Goal: Task Accomplishment & Management: Complete application form

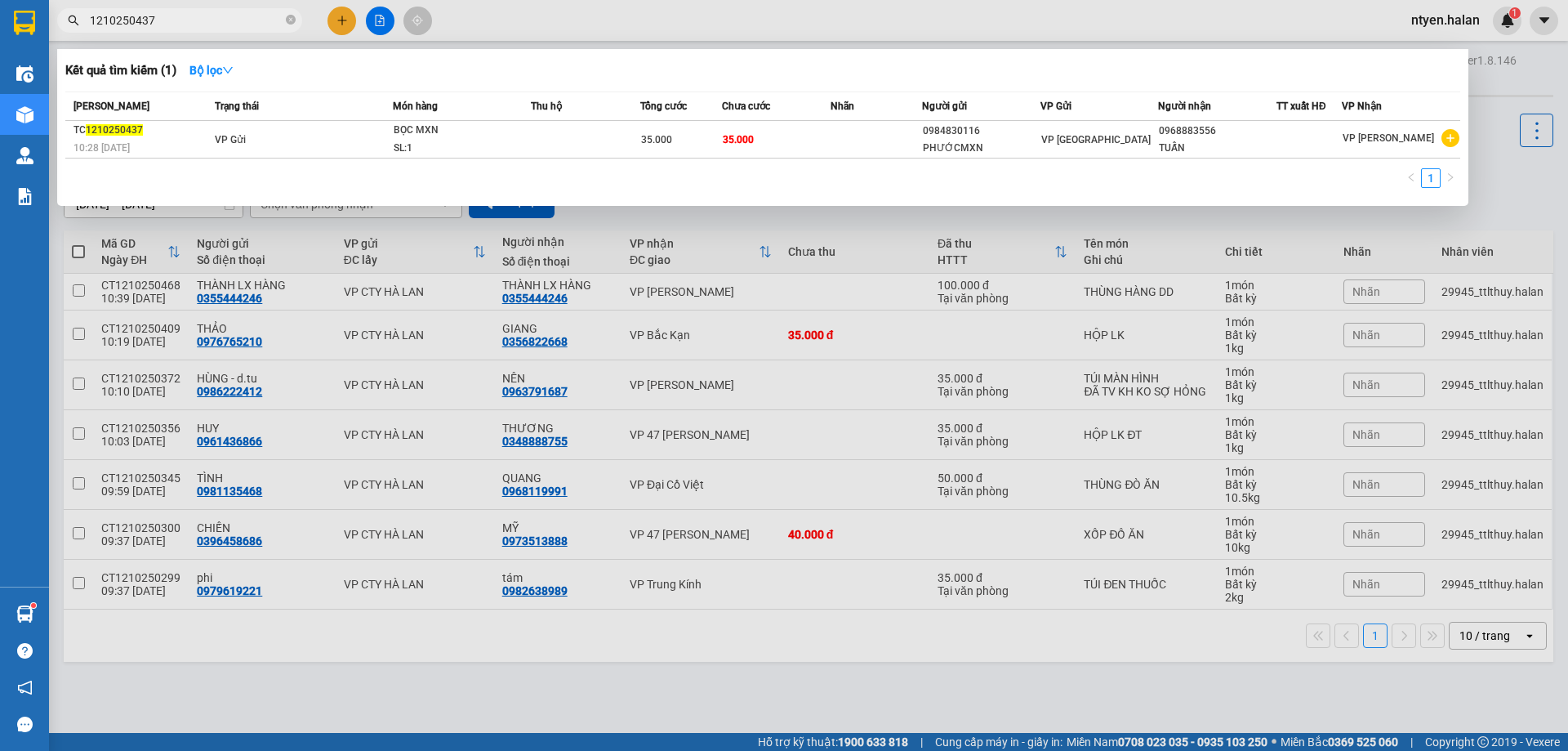
click at [174, 24] on input "1210250437" at bounding box center [187, 20] width 193 height 18
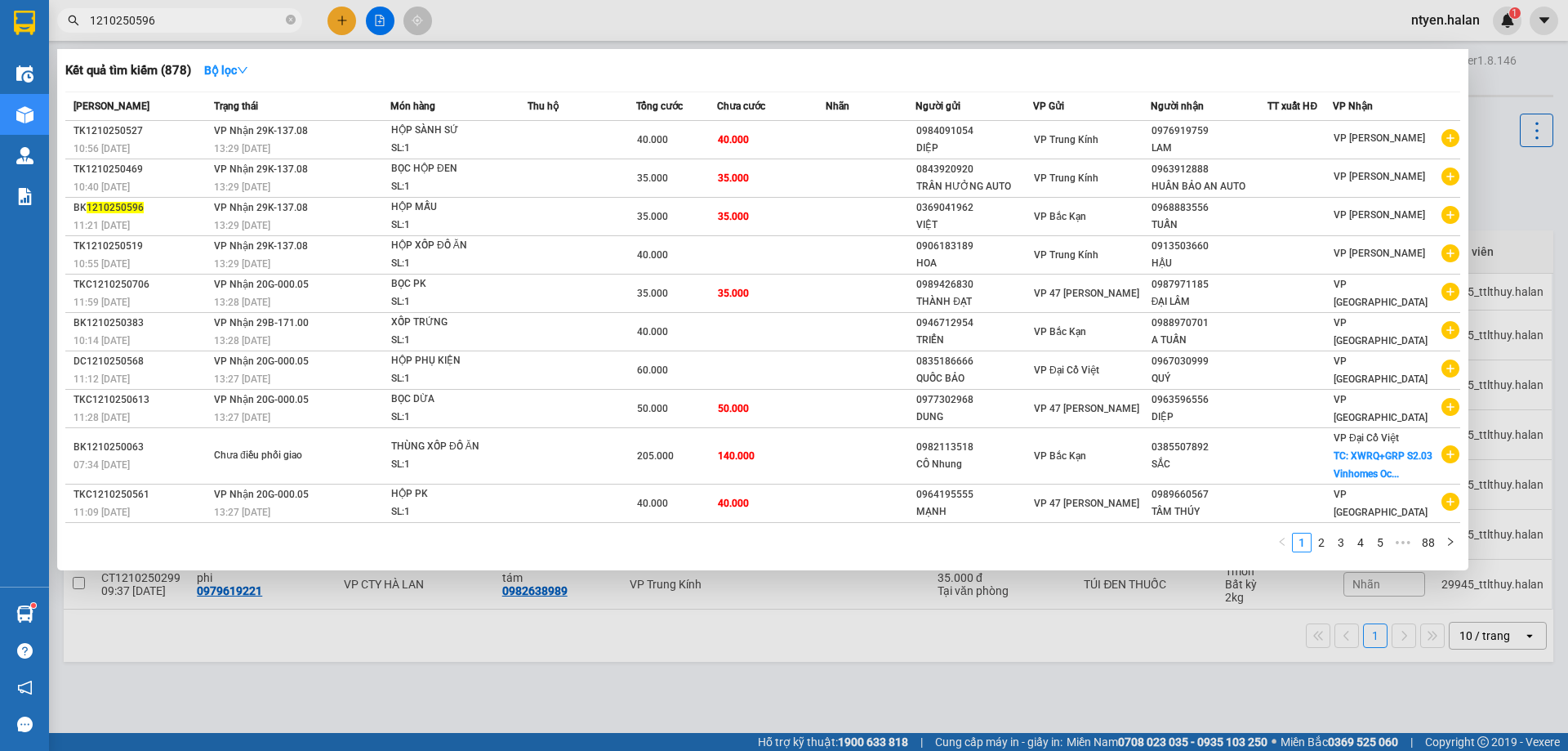
type input "1210250596"
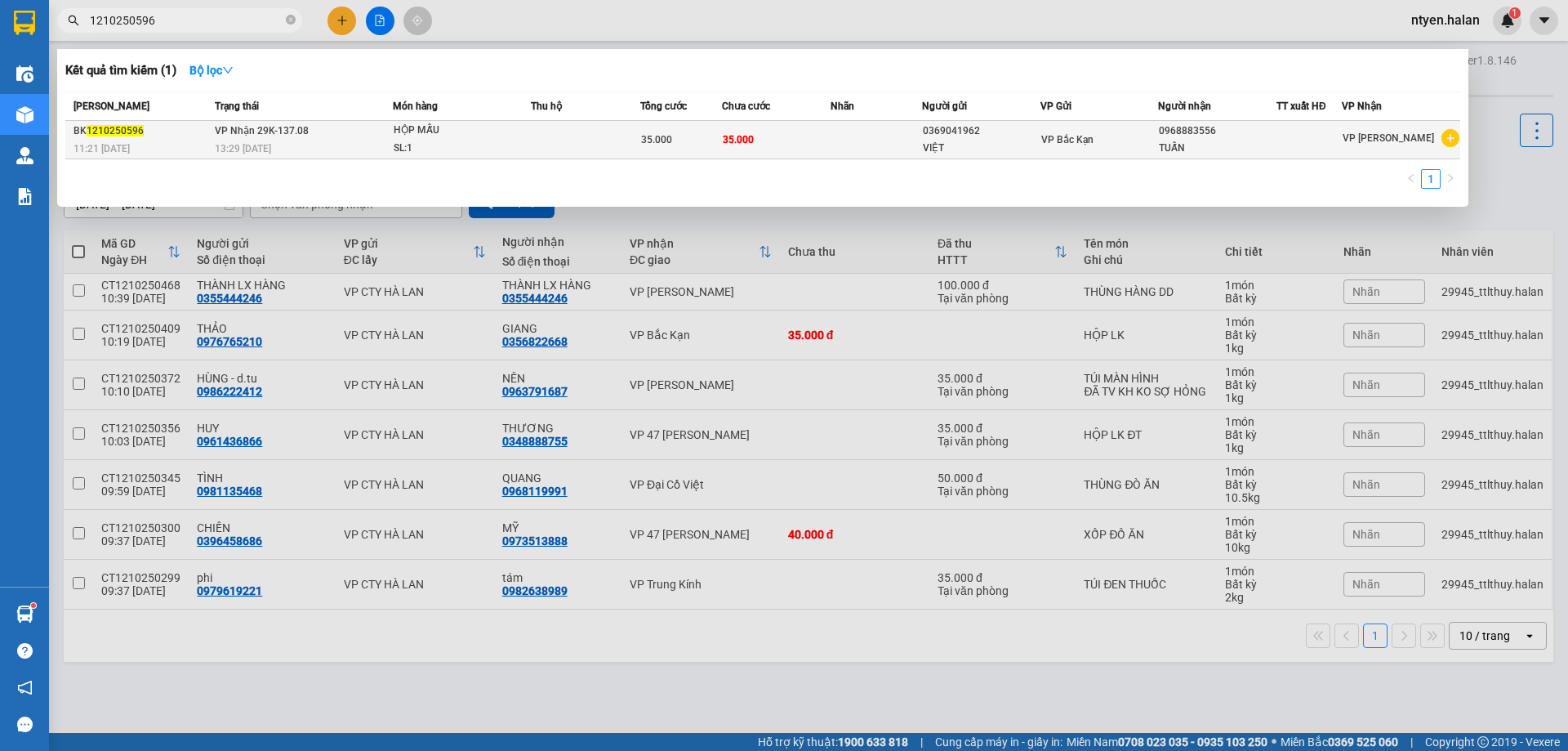
click at [198, 135] on div "BK 1210250596" at bounding box center [141, 131] width 136 height 17
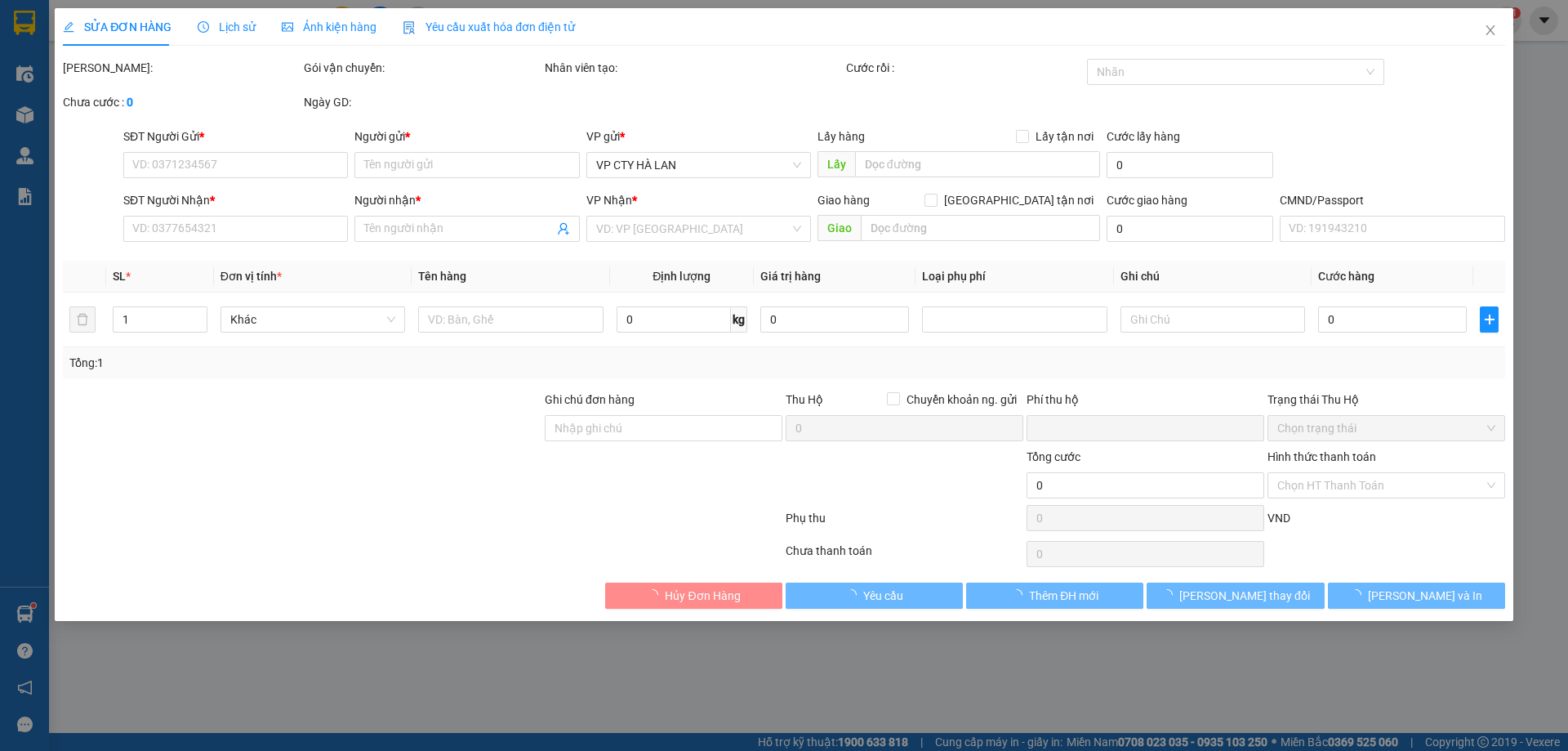
click at [459, 29] on span "Yêu cầu xuất hóa đơn điện tử" at bounding box center [489, 27] width 173 height 13
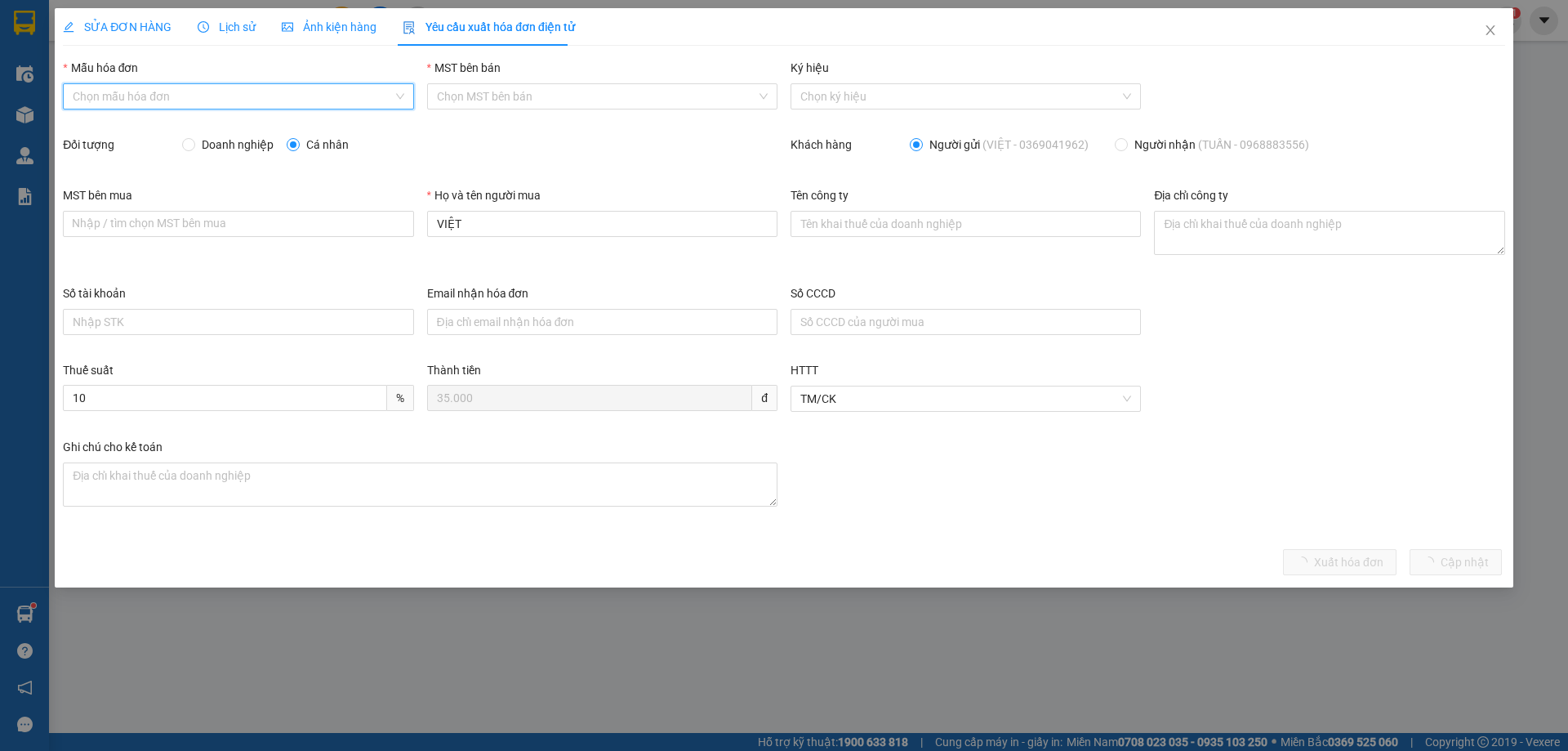
drag, startPoint x: 135, startPoint y: 95, endPoint x: 120, endPoint y: 128, distance: 36.2
click at [134, 96] on input "Mẫu hóa đơn" at bounding box center [233, 96] width 319 height 24
click at [114, 132] on div "1C25MPN" at bounding box center [238, 128] width 331 height 18
type input "8"
drag, startPoint x: 183, startPoint y: 136, endPoint x: 226, endPoint y: 143, distance: 43.6
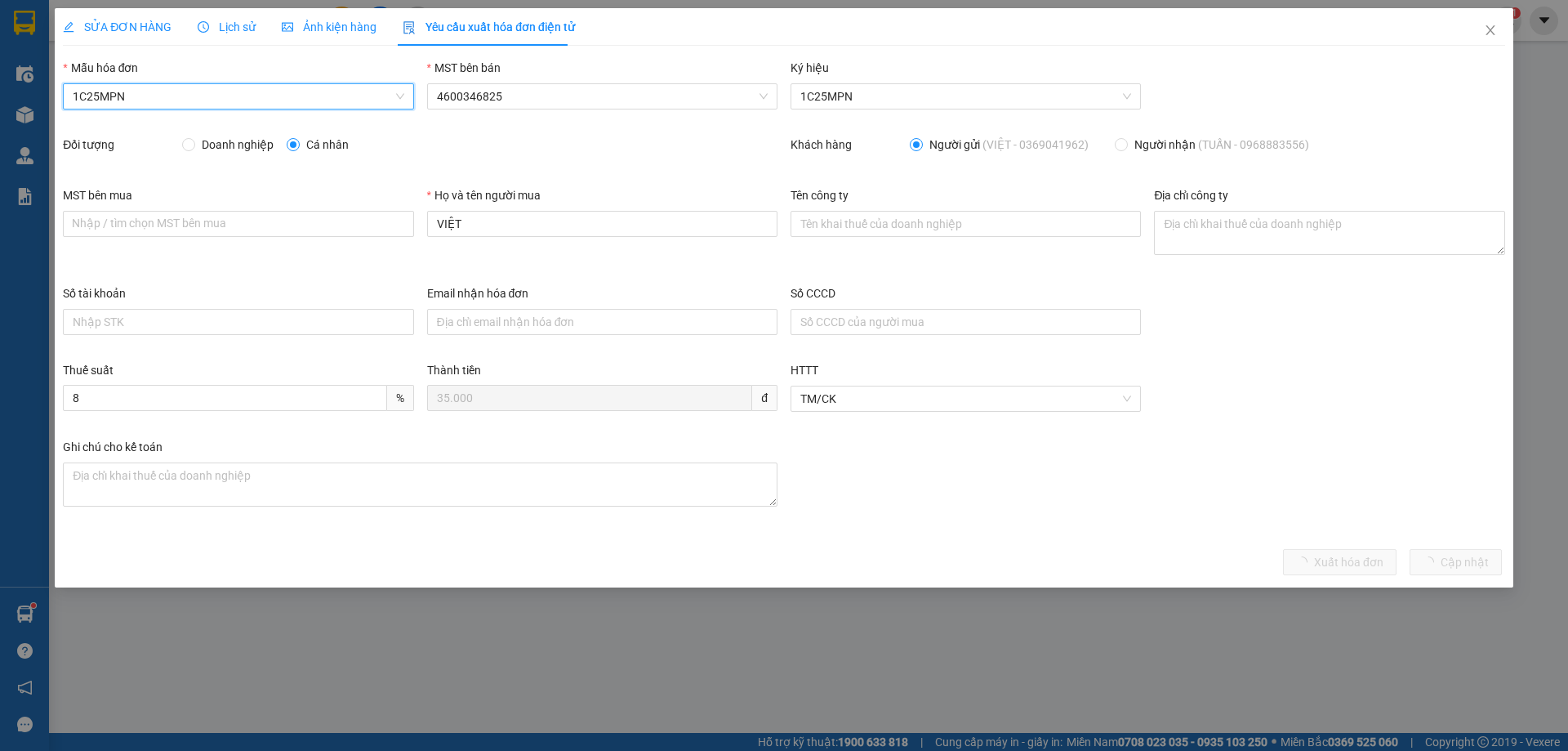
click at [187, 139] on label "Doanh nghiệp" at bounding box center [231, 144] width 98 height 18
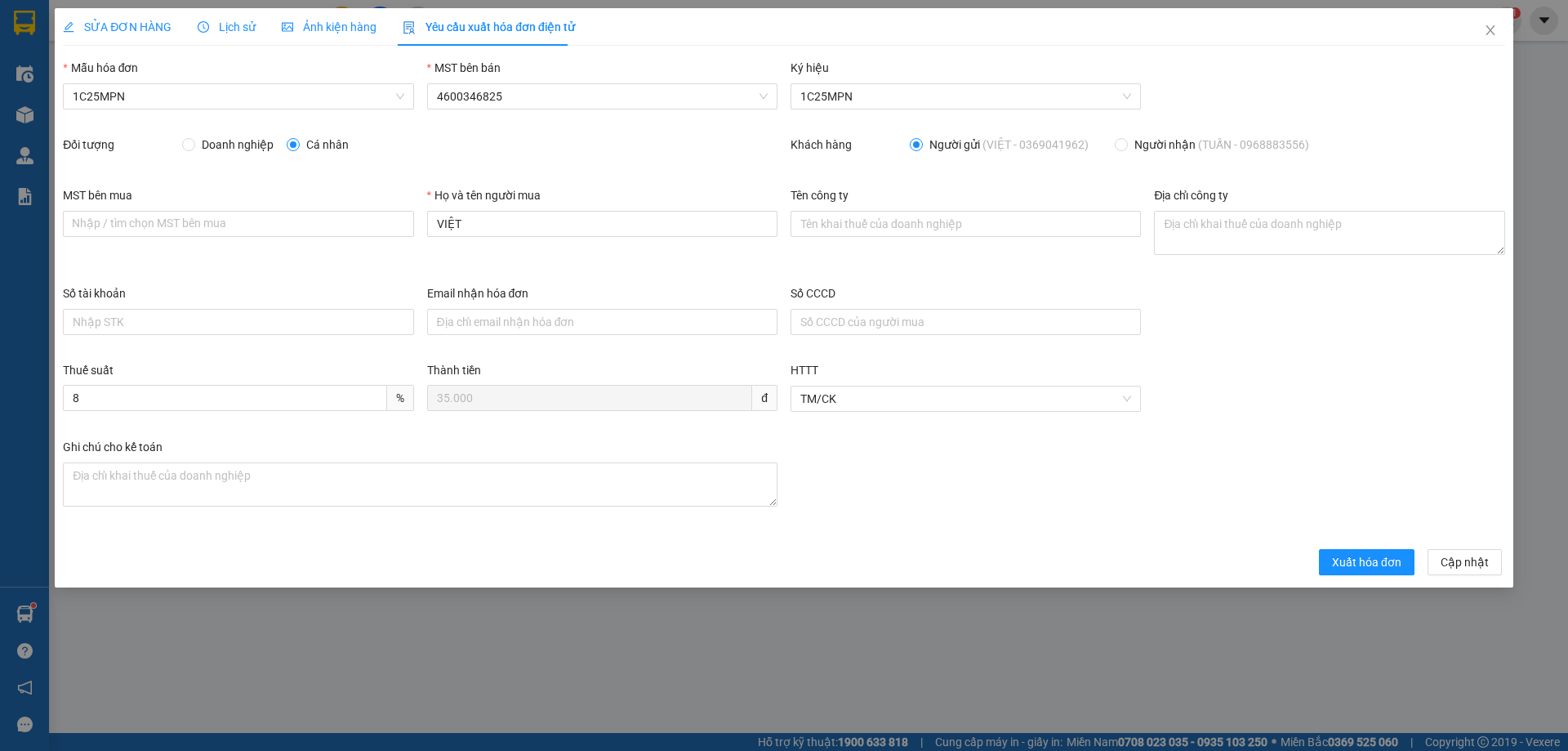
drag, startPoint x: 194, startPoint y: 142, endPoint x: 278, endPoint y: 151, distance: 84.5
click at [194, 142] on span at bounding box center [188, 144] width 13 height 13
click at [194, 142] on input "Doanh nghiệp" at bounding box center [187, 143] width 11 height 11
radio input "true"
radio input "false"
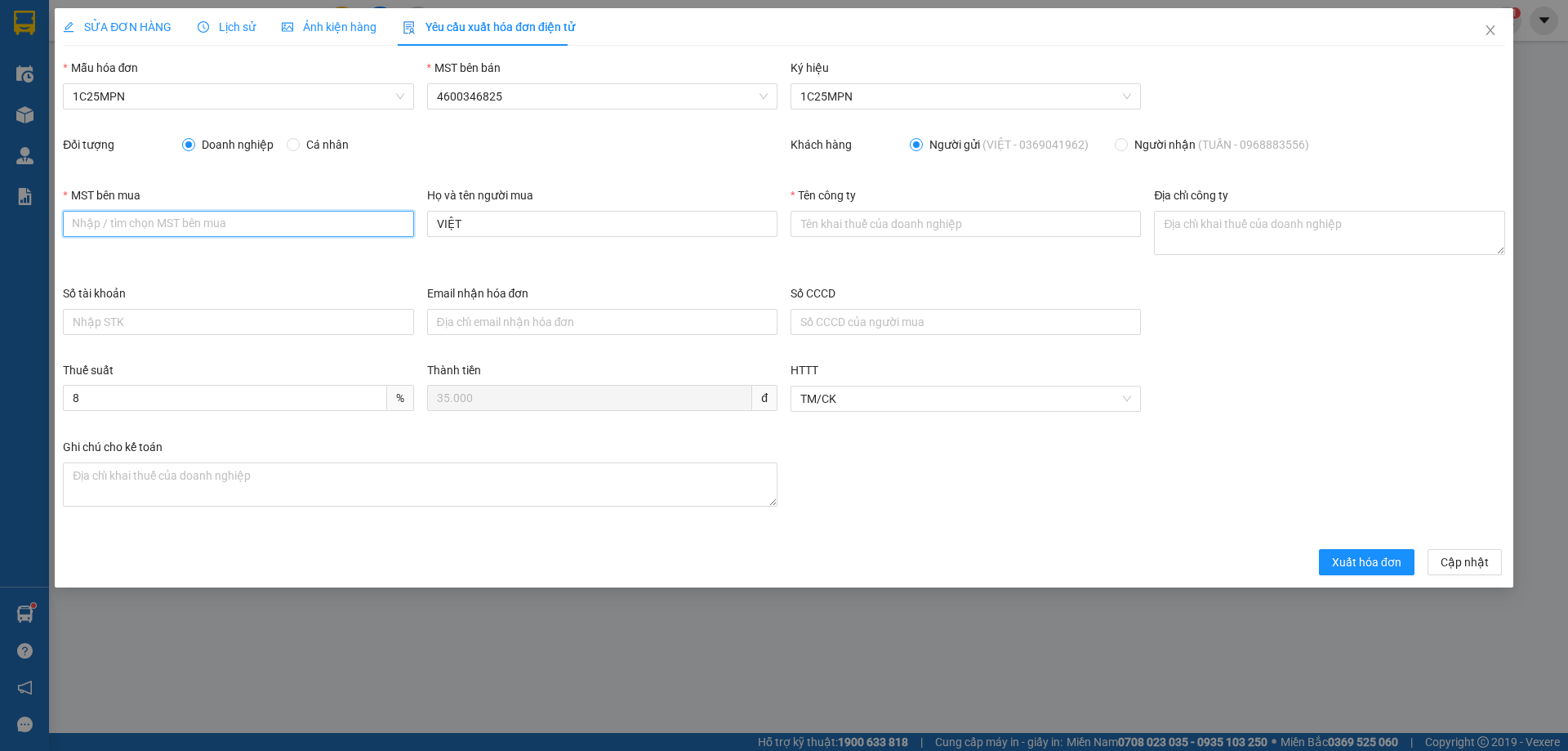
click at [235, 216] on input "MST bên mua" at bounding box center [238, 224] width 351 height 26
paste input "2300898187"
type input "2300898187"
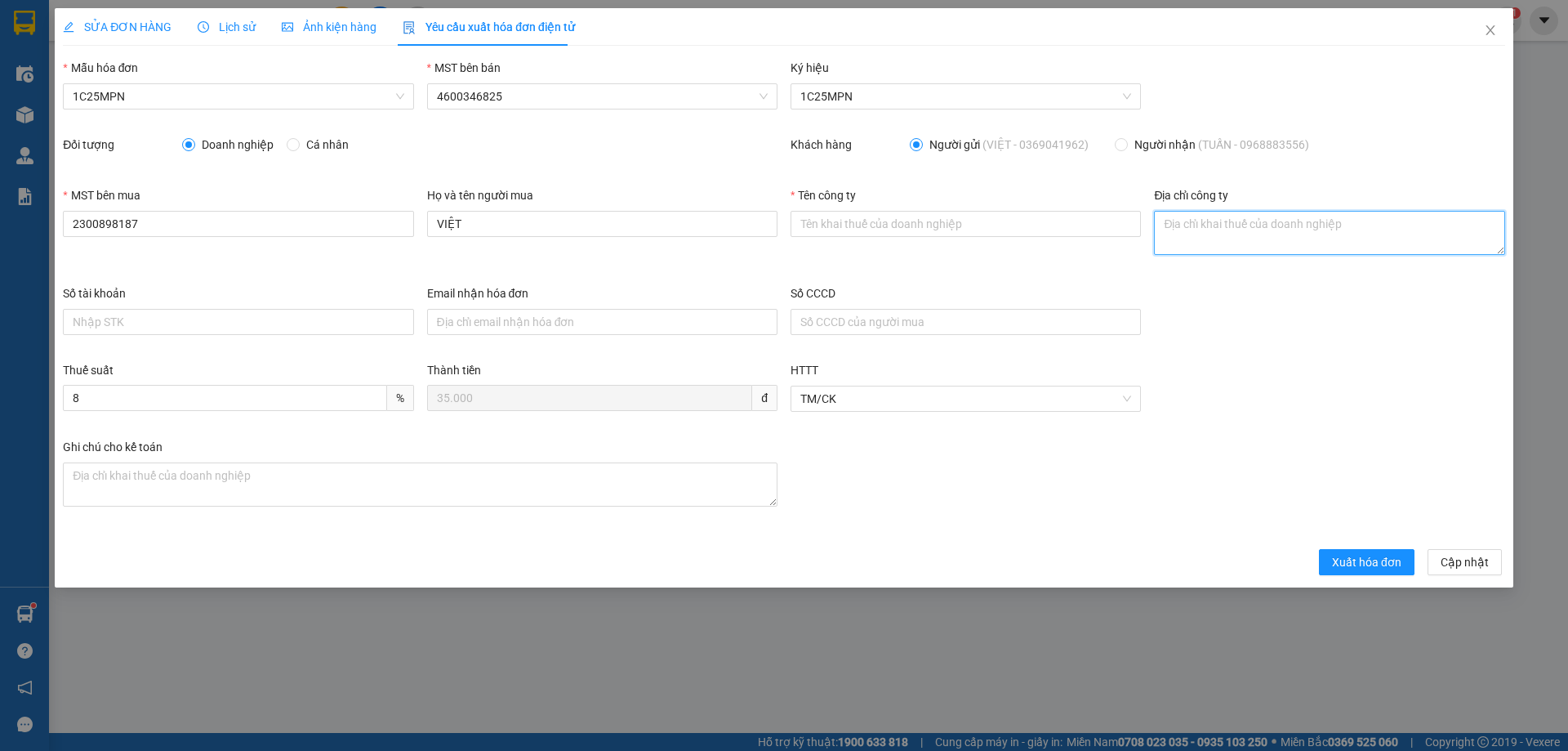
click at [1156, 234] on textarea "Địa chỉ công ty" at bounding box center [1329, 233] width 351 height 44
paste textarea "Số nhà [STREET_ADDRESS]"
type textarea "Số nhà [STREET_ADDRESS]"
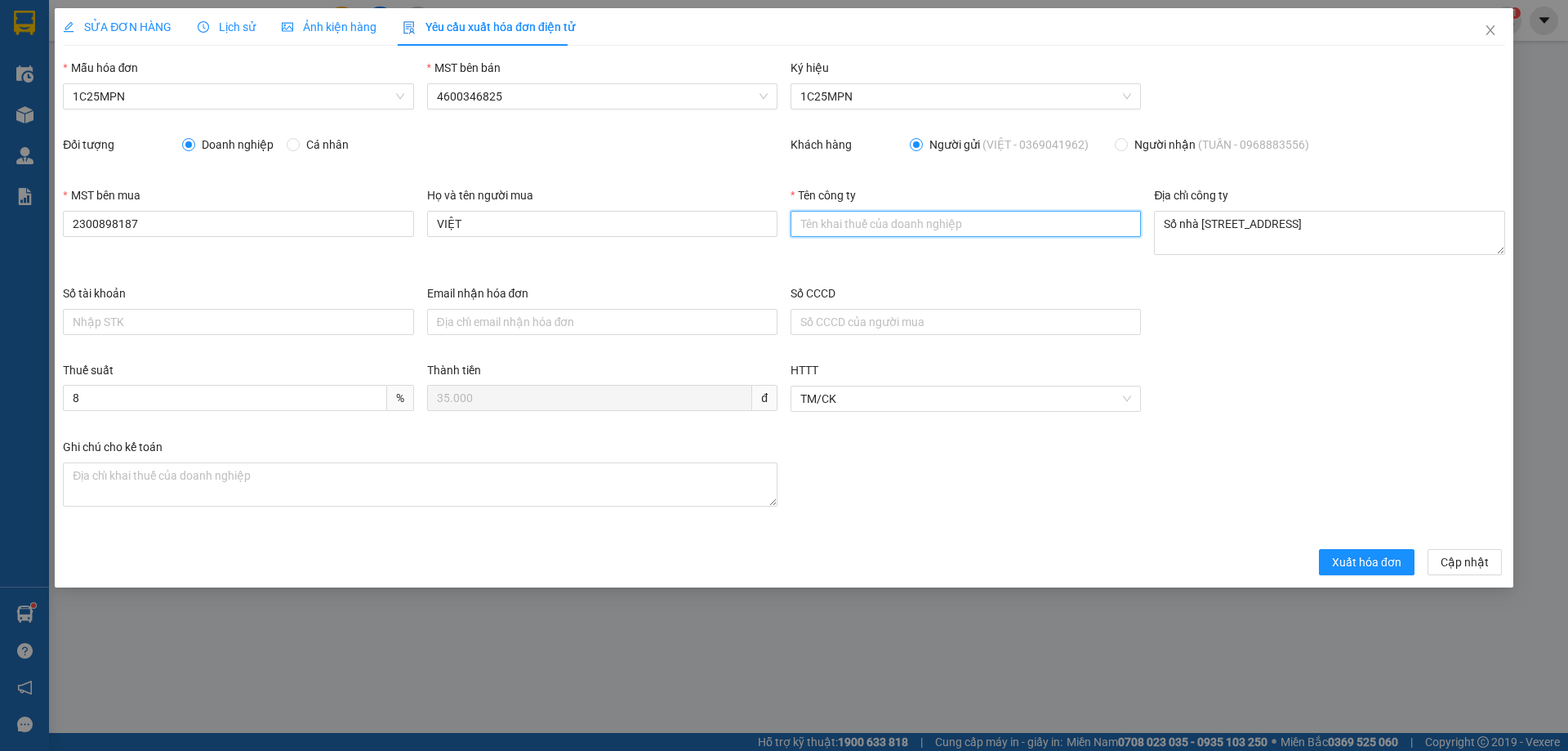
click at [823, 224] on input "Tên công ty" at bounding box center [966, 224] width 351 height 26
paste input "CÔNG TY TNHH THƯƠNG MẠI DỊCH VỤ Y TẾ BẠCH MAI"
type input "CÔNG TY TNHH THƯƠNG MẠI DỊCH VỤ Y TẾ BẠCH MAI"
click at [139, 16] on div "SỬA ĐƠN HÀNG" at bounding box center [116, 26] width 108 height 37
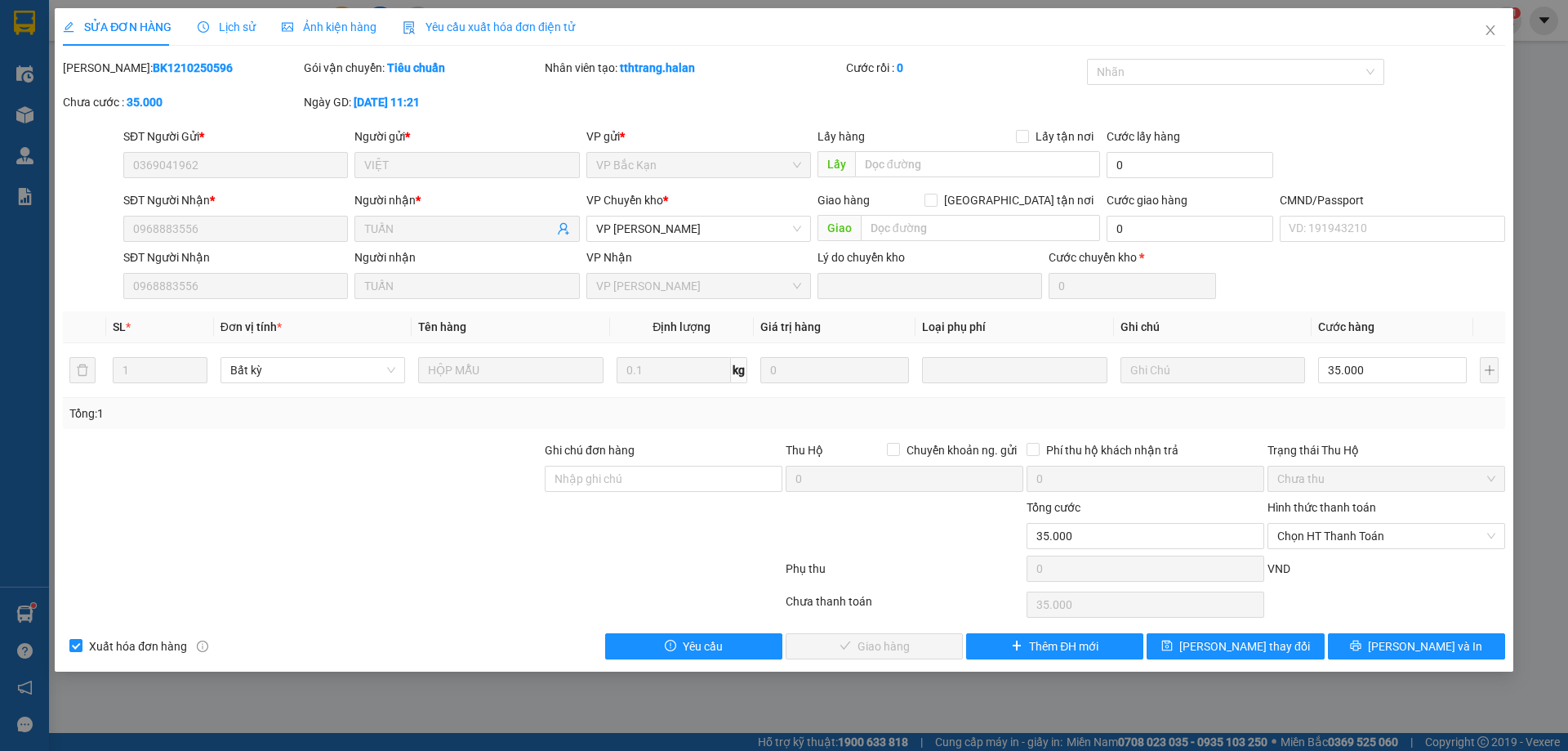
click at [479, 30] on span "Yêu cầu xuất hóa đơn điện tử" at bounding box center [489, 27] width 173 height 13
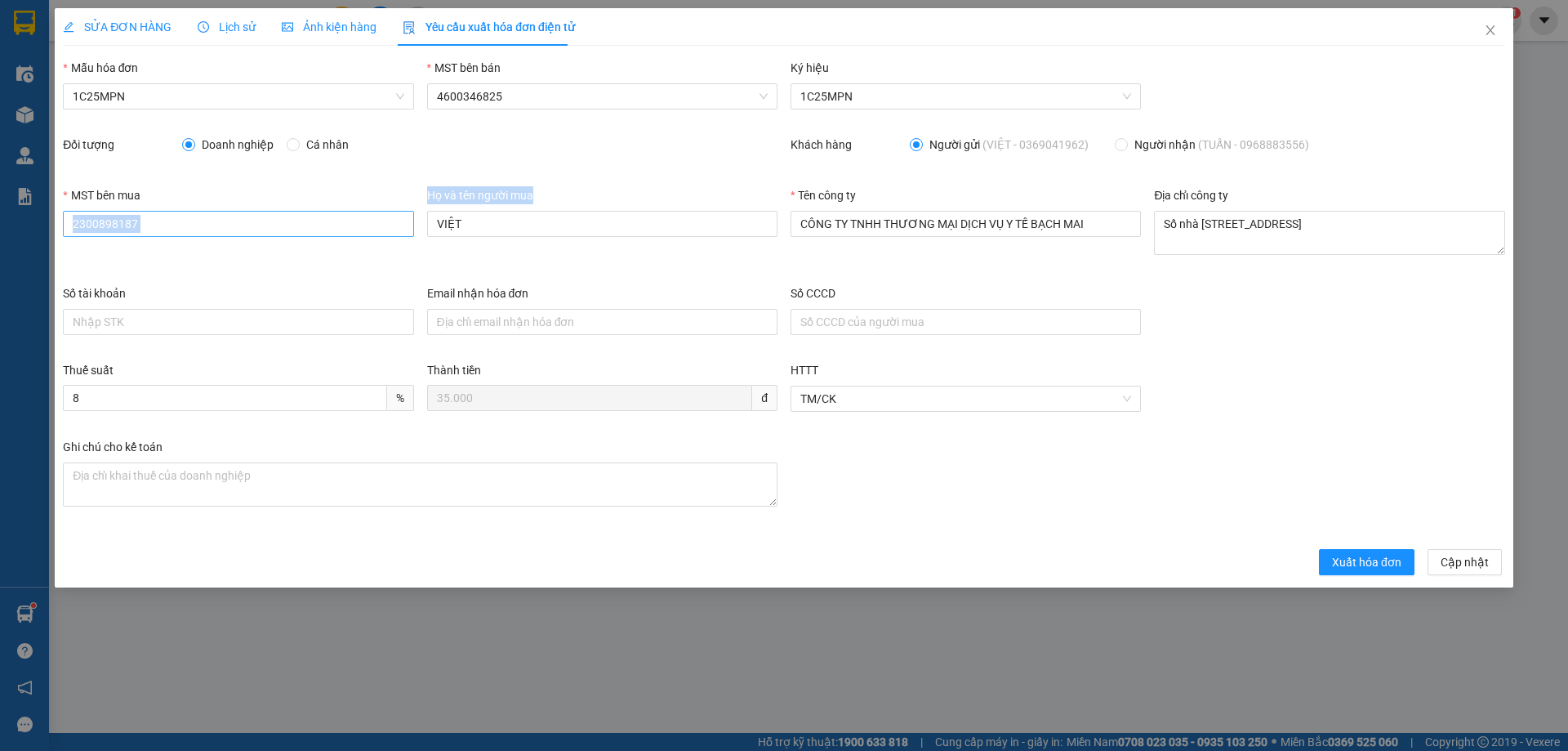
drag, startPoint x: 530, startPoint y: 243, endPoint x: 366, endPoint y: 219, distance: 165.7
click at [366, 219] on div "MST bên mua 2300898187 Họ và tên người mua VIỆT Tên công ty CÔNG TY TNHH THƯƠNG…" at bounding box center [784, 235] width 1455 height 98
click at [491, 216] on input "VIỆT" at bounding box center [602, 224] width 351 height 26
type input "V"
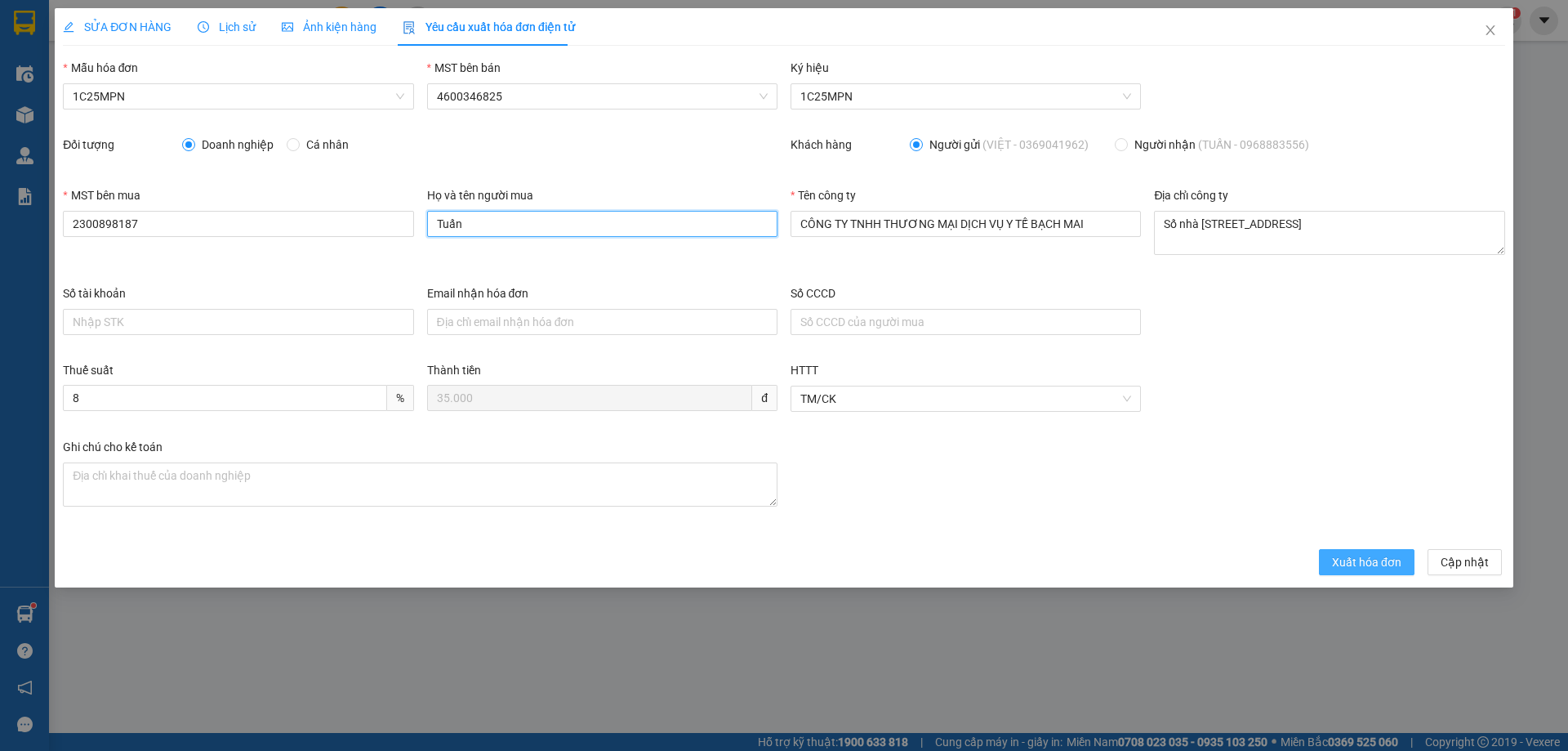
type input "Tuấn"
click at [1339, 562] on span "Xuất hóa đơn" at bounding box center [1367, 562] width 69 height 18
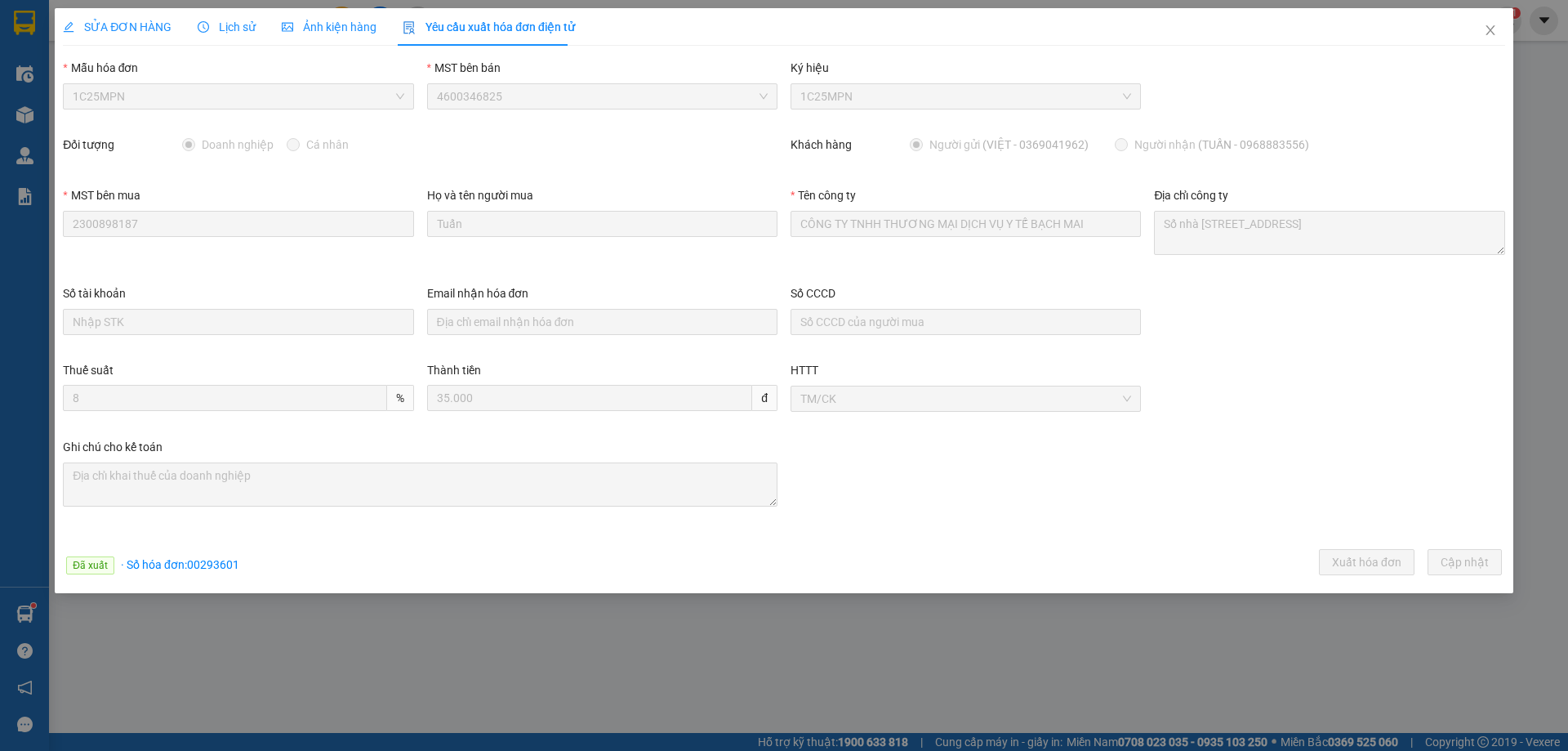
click at [213, 562] on span "· Số hóa đơn: 00293601" at bounding box center [180, 564] width 118 height 13
copy span "00293601"
drag, startPoint x: 1486, startPoint y: 30, endPoint x: 488, endPoint y: 3, distance: 998.4
click at [1486, 28] on icon "close" at bounding box center [1490, 30] width 13 height 13
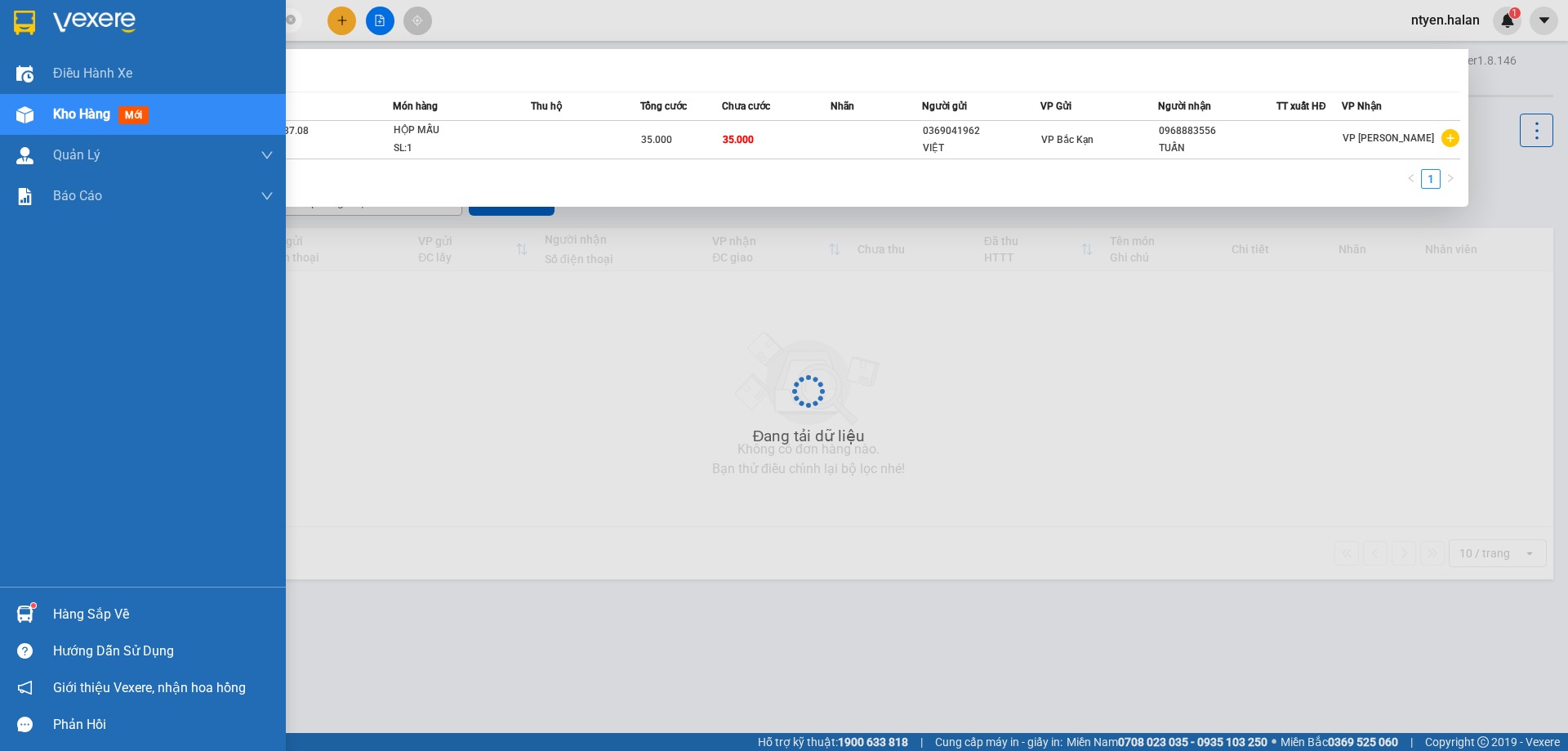
drag, startPoint x: 170, startPoint y: 22, endPoint x: 10, endPoint y: 22, distance: 160.0
click at [21, 22] on section "Kết quả tìm kiếm ( 1 ) Bộ lọc Mã ĐH Trạng thái Món hàng Thu hộ Tổng cước Chưa c…" at bounding box center [784, 375] width 1568 height 751
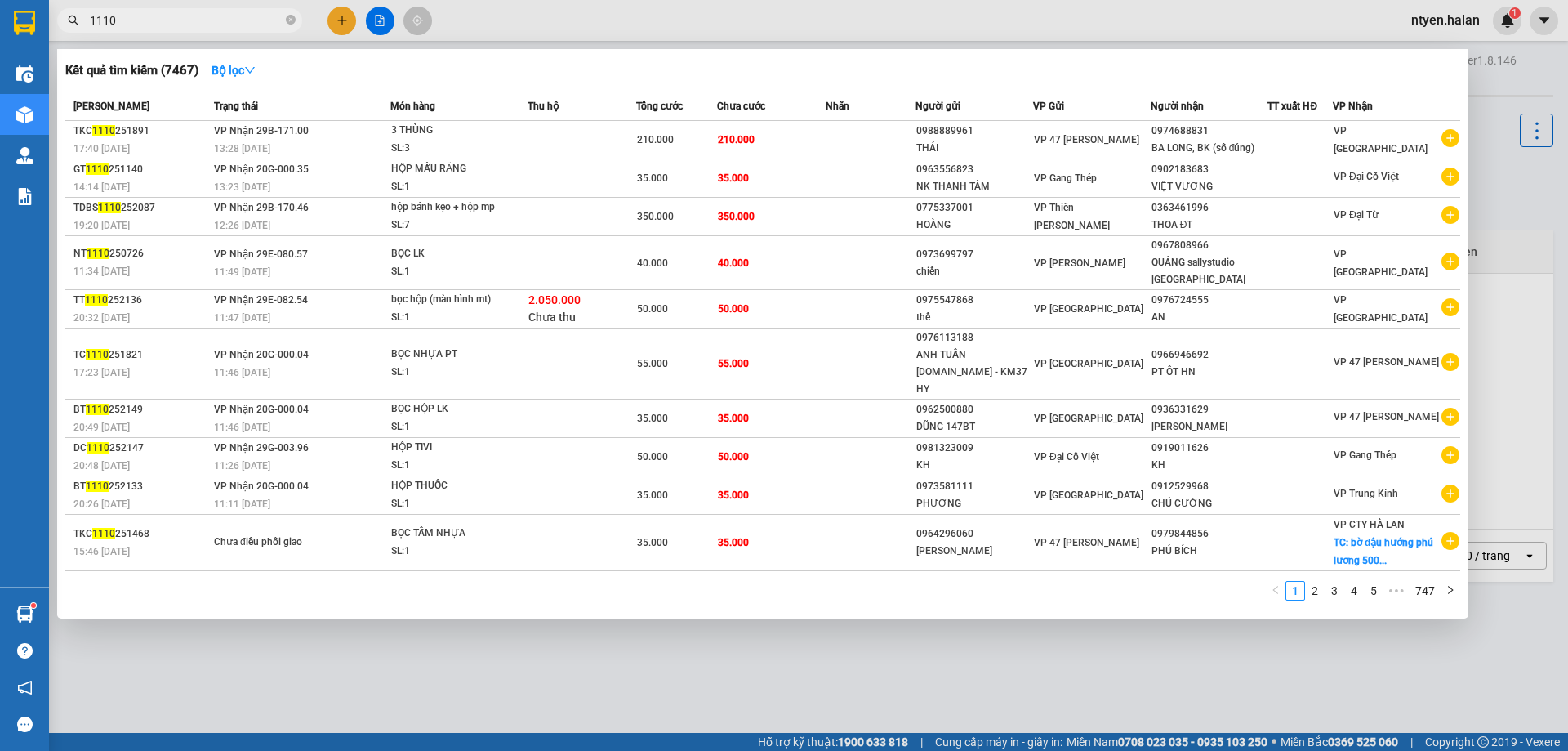
click at [164, 21] on input "1110" at bounding box center [187, 20] width 193 height 18
type input "1110251960"
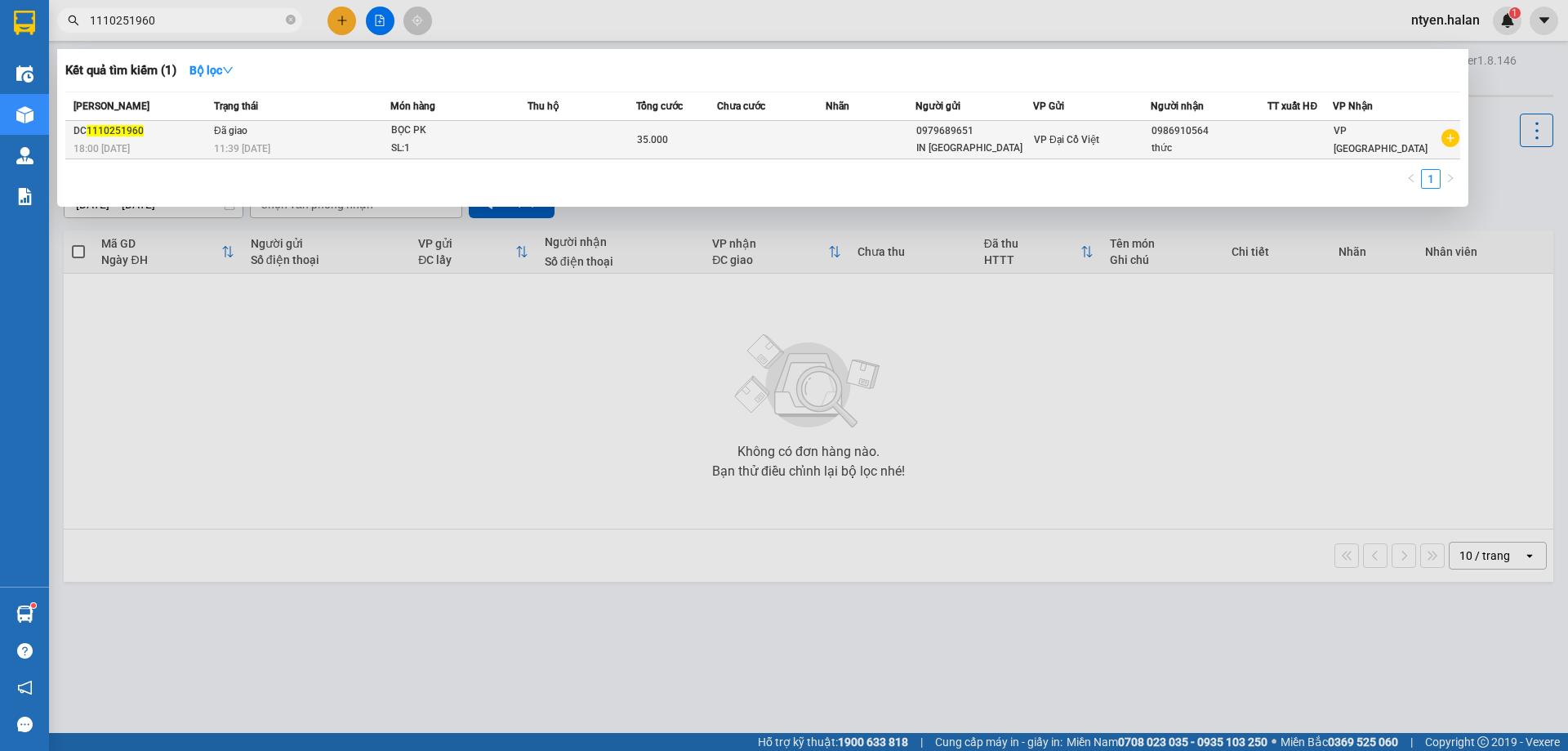
click at [184, 143] on div "18:00 [DATE]" at bounding box center [141, 148] width 135 height 18
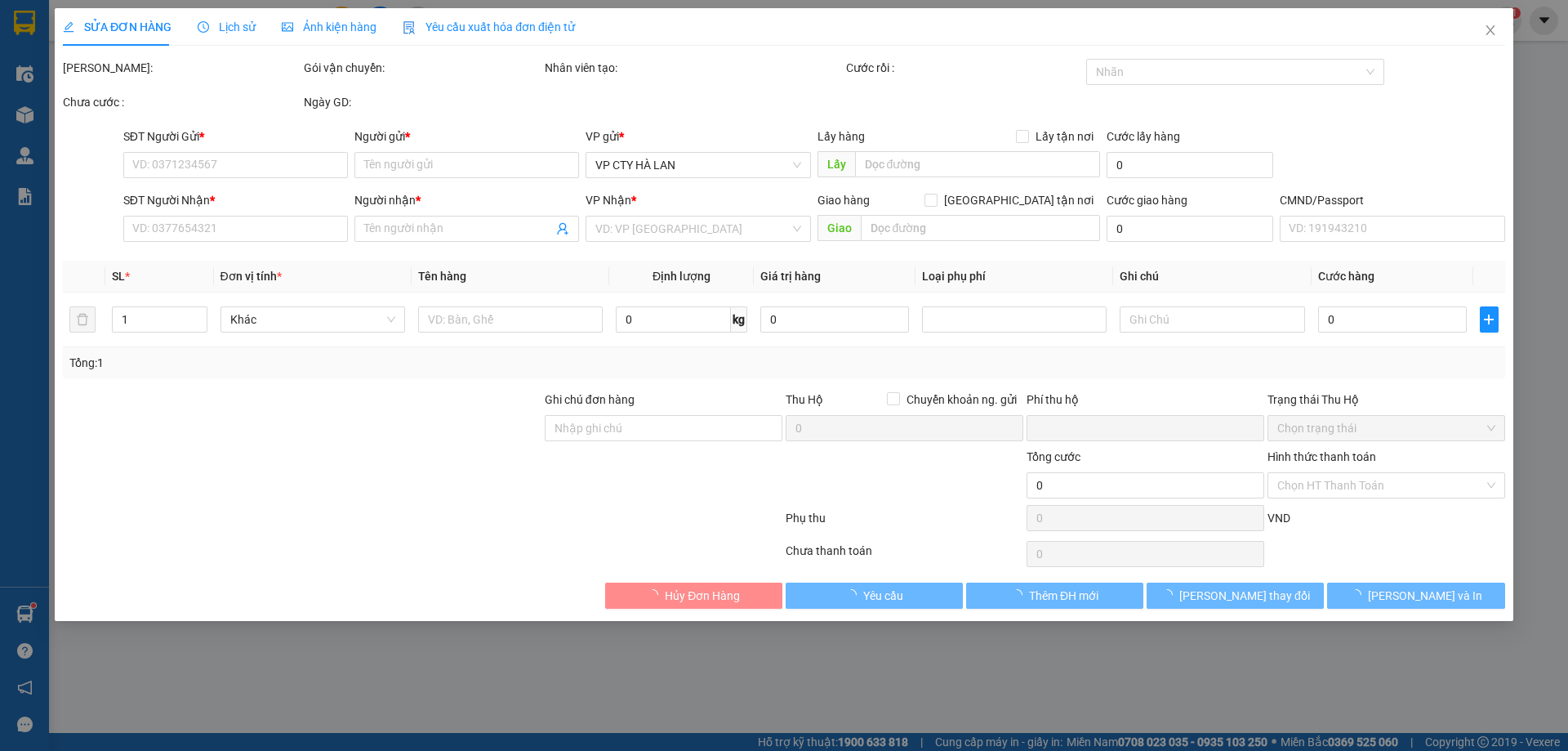
type input "0979689651"
type input "IN [GEOGRAPHIC_DATA]"
type input "0986910564"
type input "thức"
type input "0"
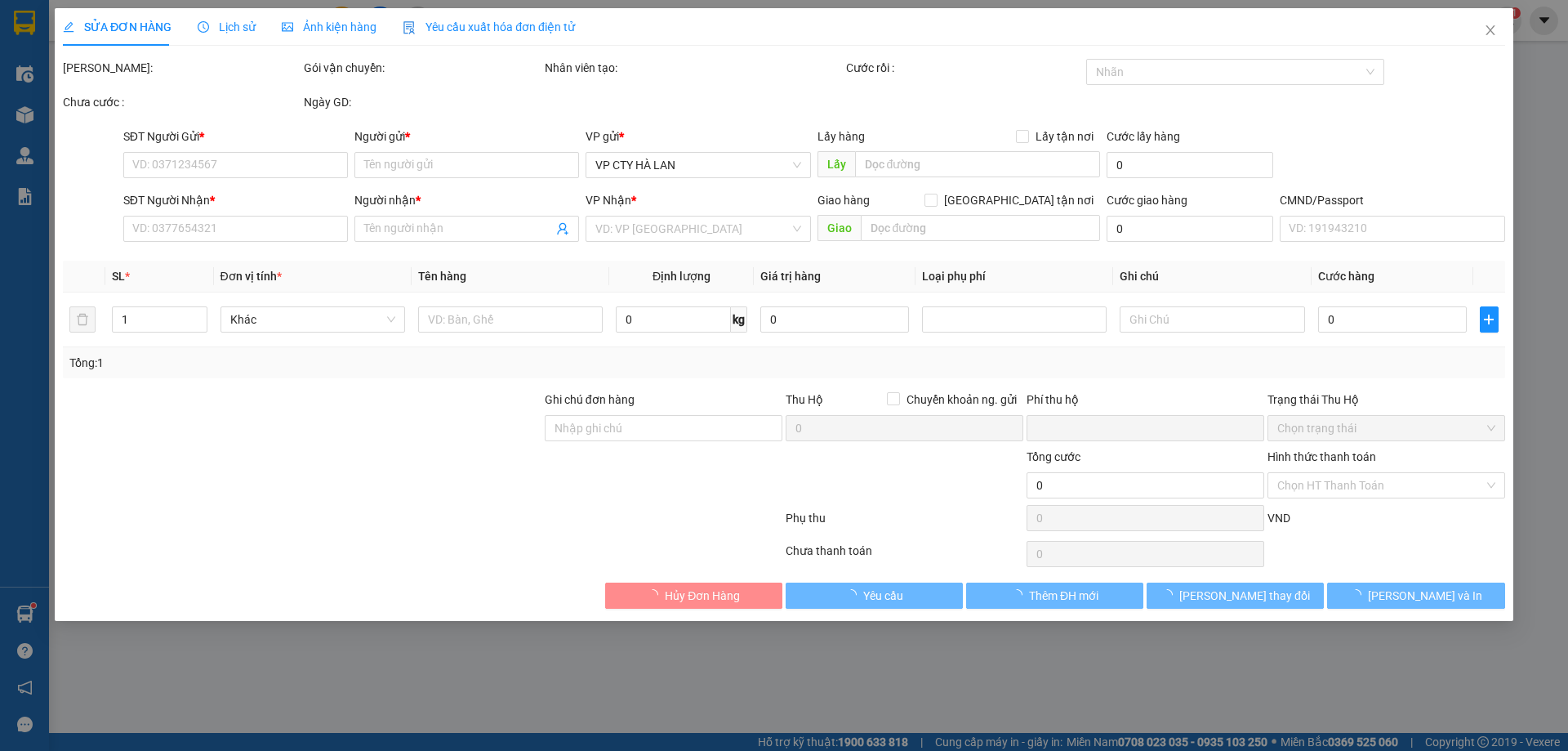
type input "35.000"
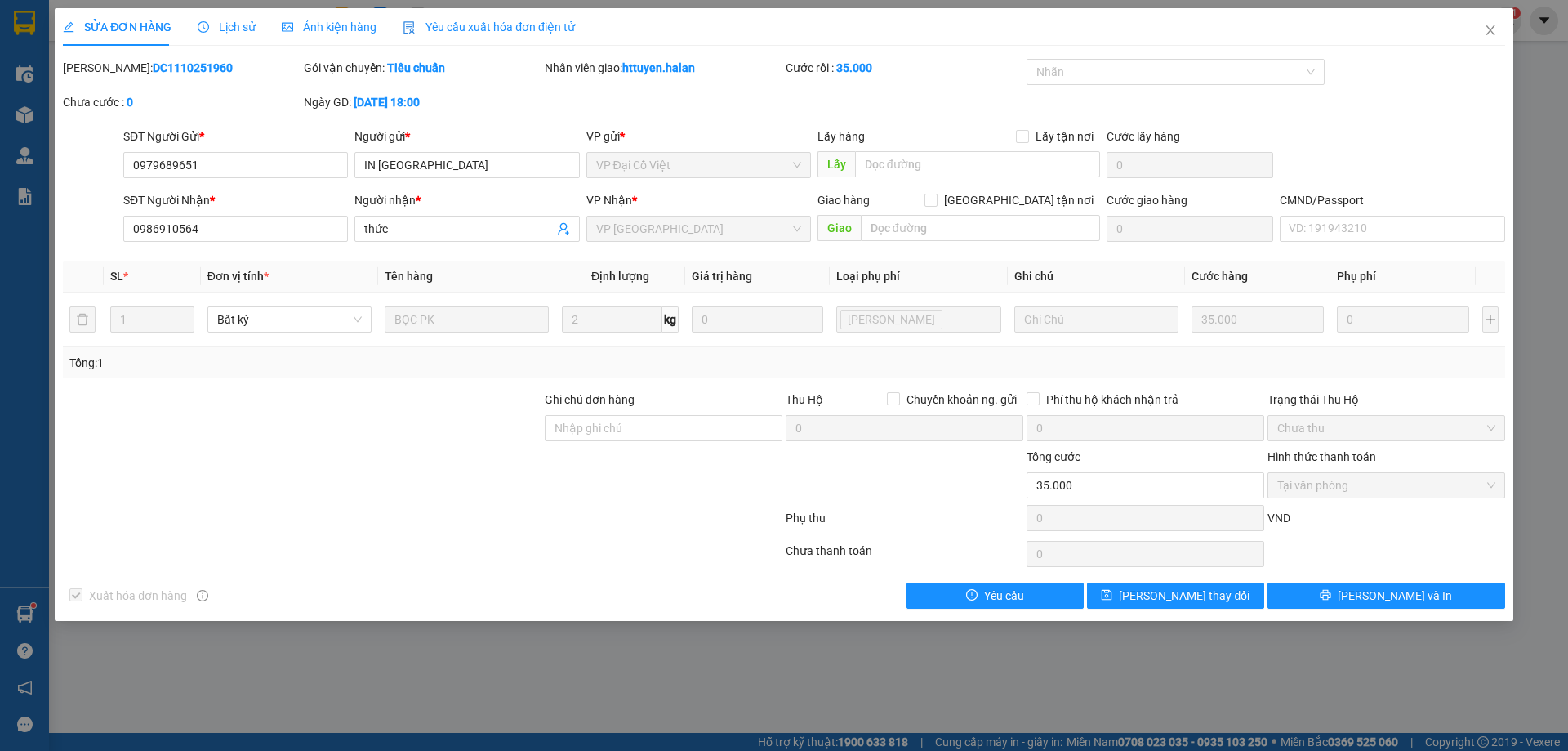
drag, startPoint x: 467, startPoint y: 28, endPoint x: 325, endPoint y: 53, distance: 144.2
click at [468, 28] on span "Yêu cầu xuất hóa đơn điện tử" at bounding box center [489, 27] width 173 height 13
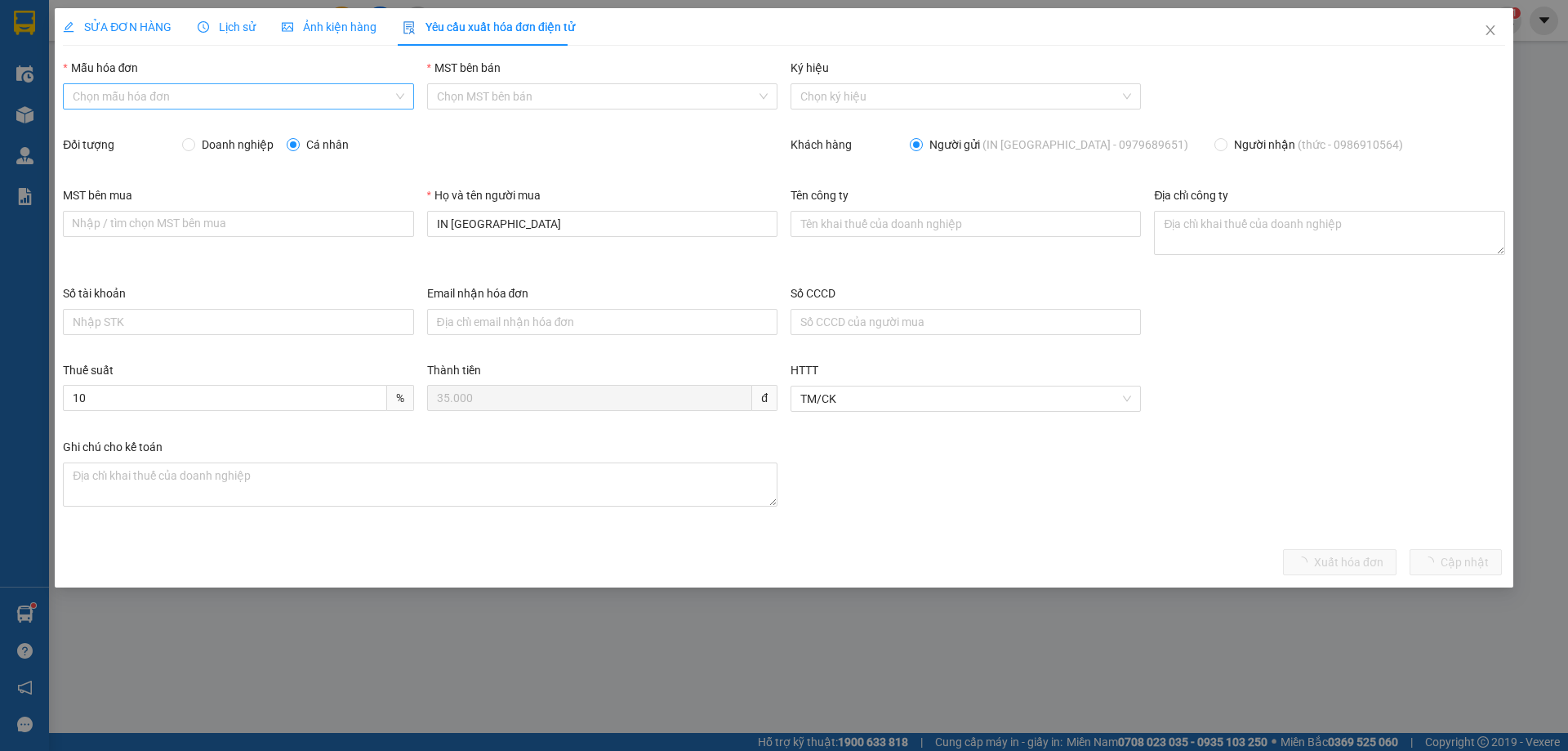
drag, startPoint x: 123, startPoint y: 90, endPoint x: 95, endPoint y: 104, distance: 31.3
click at [122, 90] on input "Mẫu hóa đơn" at bounding box center [233, 96] width 319 height 24
click at [96, 128] on div "1C25MPN" at bounding box center [238, 128] width 331 height 18
type input "8"
click at [188, 146] on input "Doanh nghiệp" at bounding box center [187, 143] width 11 height 11
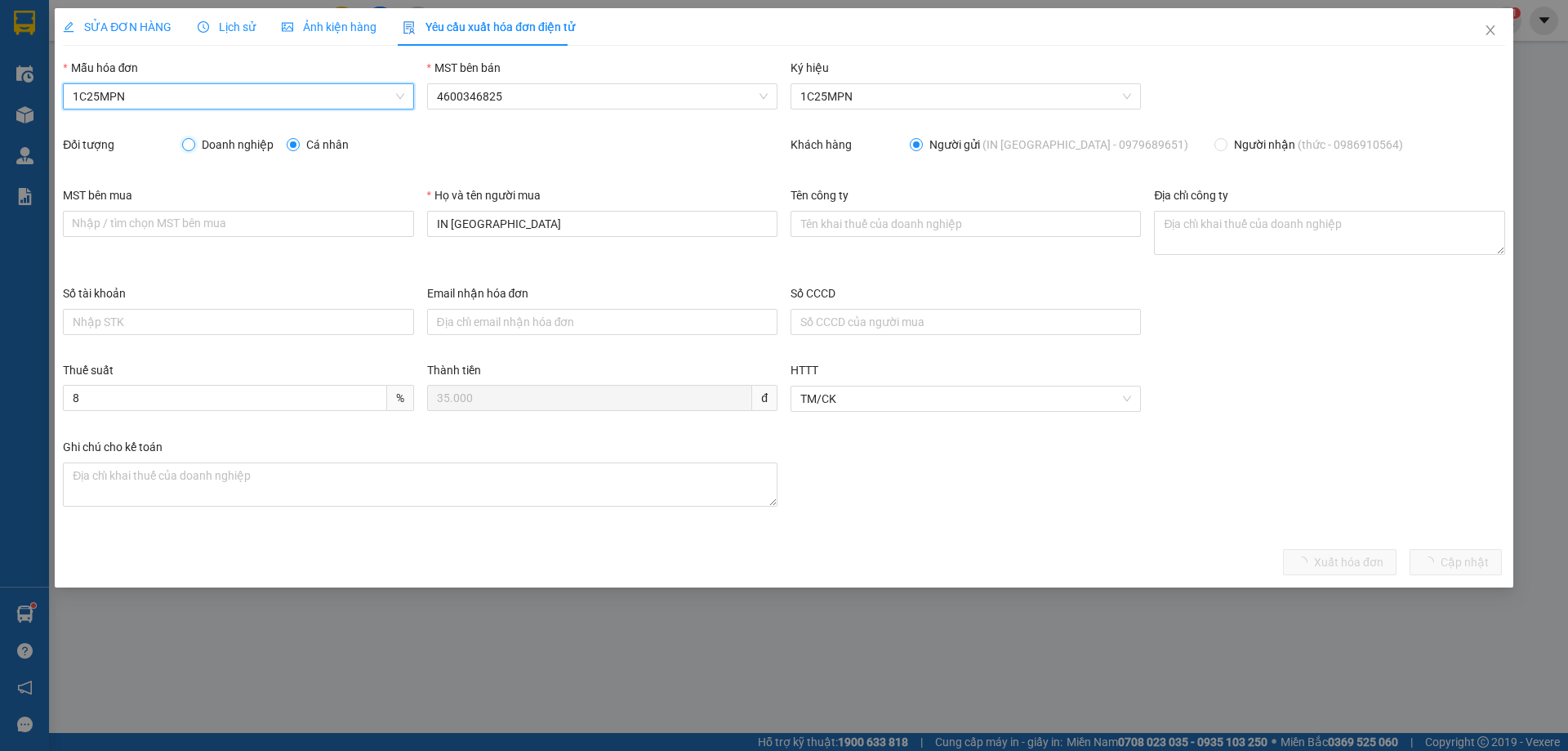
radio input "true"
radio input "false"
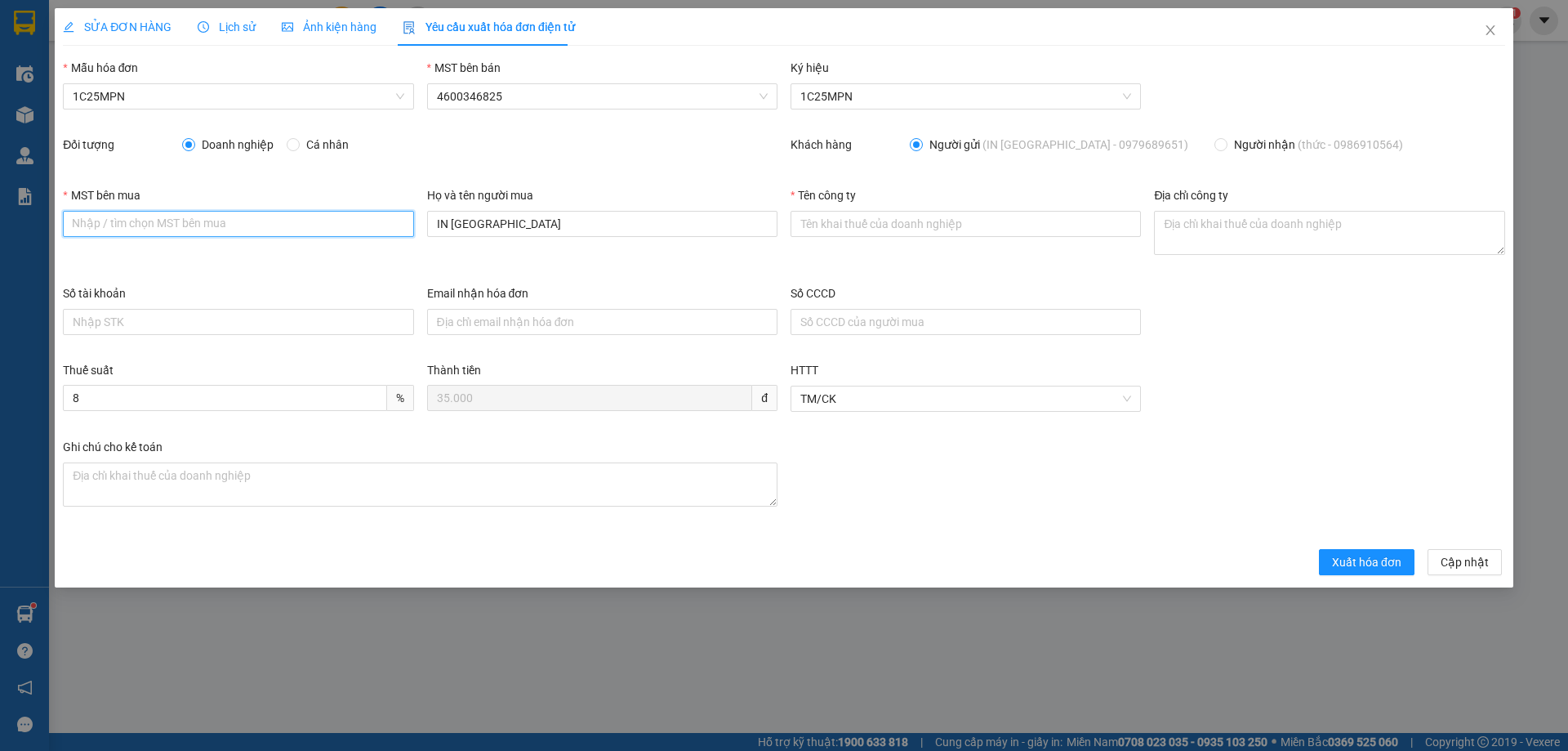
click at [161, 226] on input "MST bên mua" at bounding box center [238, 224] width 351 height 26
paste input "4601258843"
type input "4601258843"
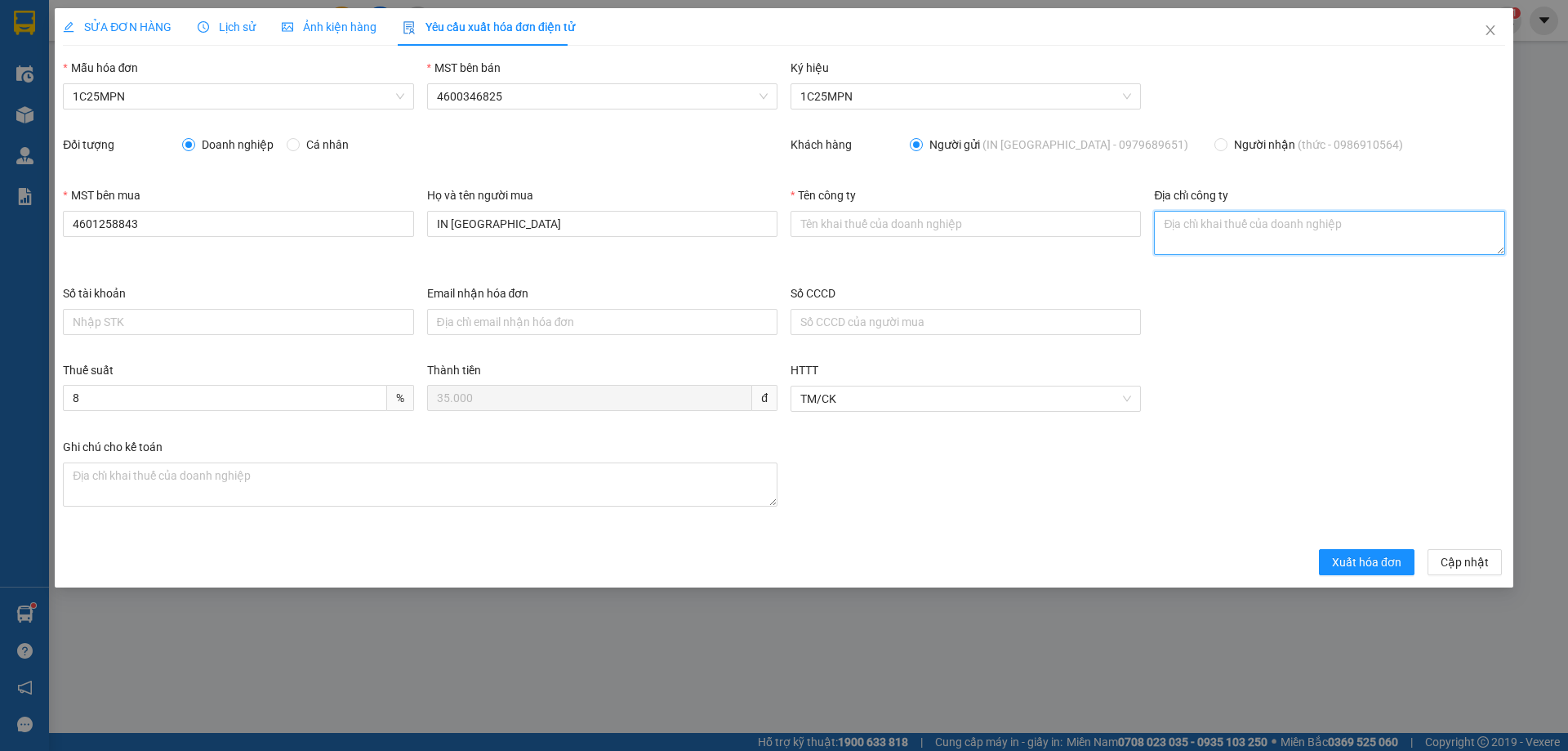
click at [1167, 224] on textarea "Địa chỉ công ty" at bounding box center [1329, 233] width 351 height 44
paste textarea "Số nhà 38, Khu dân cư [GEOGRAPHIC_DATA], [GEOGRAPHIC_DATA], tỉnh [GEOGRAPHIC_DA…"
type textarea "Số nhà 38, Khu dân cư [GEOGRAPHIC_DATA], [GEOGRAPHIC_DATA], tỉnh [GEOGRAPHIC_DA…"
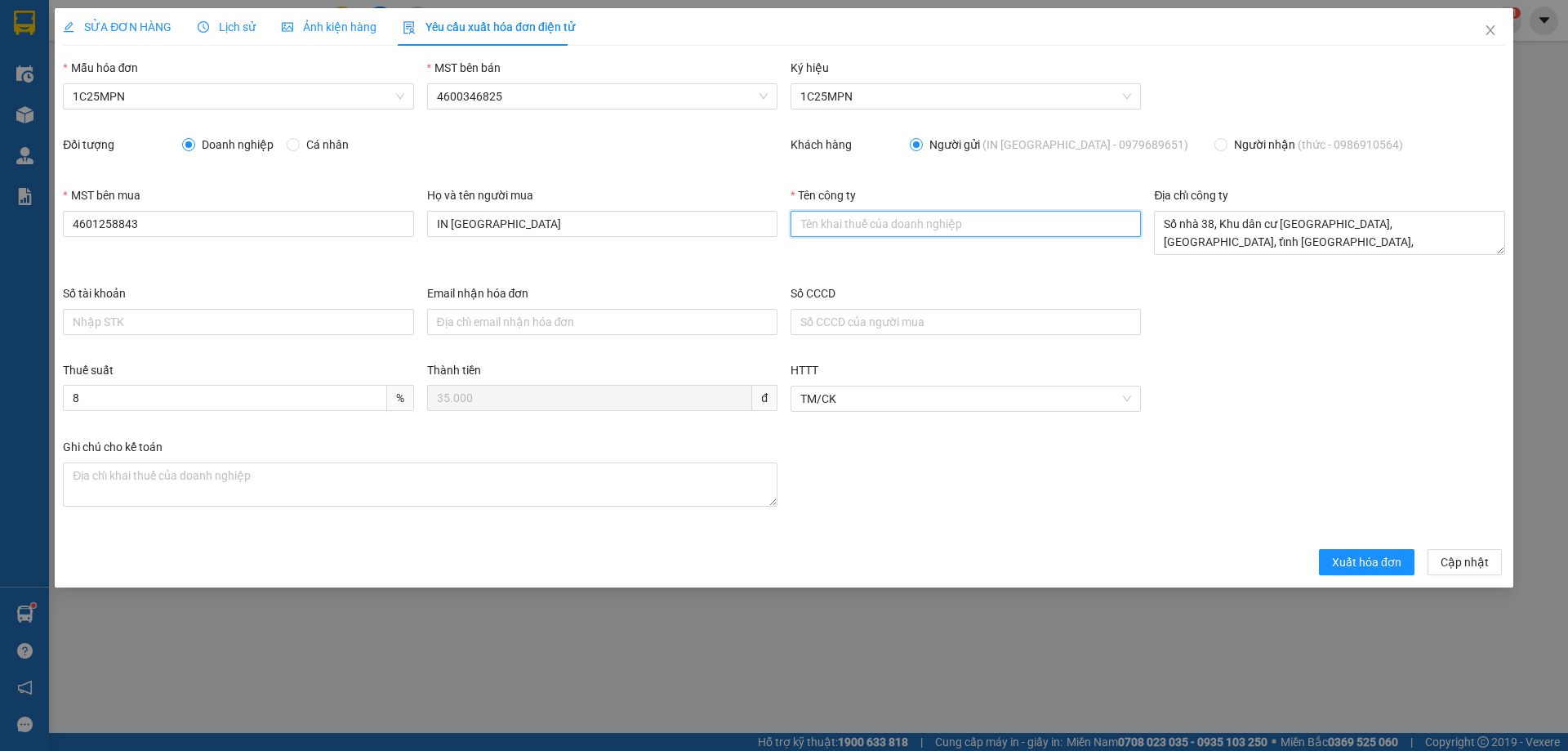
drag, startPoint x: 836, startPoint y: 230, endPoint x: 825, endPoint y: 230, distance: 11.0
click at [835, 230] on input "Tên công ty" at bounding box center [966, 224] width 351 height 26
paste input "CÔNG TY TNHH SẢN XUẤT VÀ THƯƠNG MẠI VĂN TÂN"
type input "CÔNG TY TNHH SẢN XUẤT VÀ THƯƠNG MẠI VĂN TÂN"
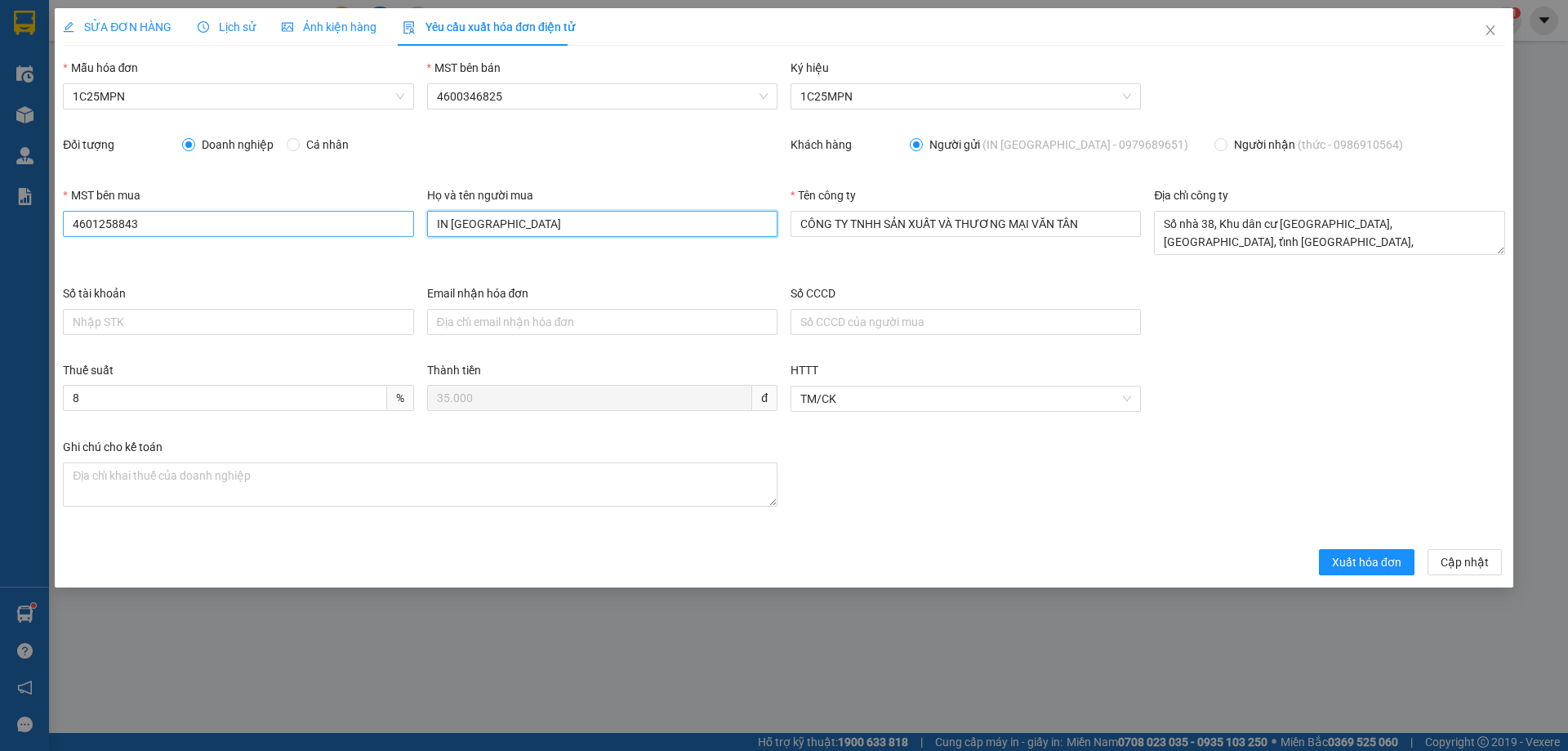
drag, startPoint x: 518, startPoint y: 227, endPoint x: 353, endPoint y: 224, distance: 165.0
click at [353, 224] on div "MST bên mua 4601258843 Họ và tên người mua IN MINH ĐỨC Tên công ty CÔNG TY TNHH…" at bounding box center [784, 235] width 1455 height 98
type input "[PERSON_NAME]"
drag, startPoint x: 1348, startPoint y: 559, endPoint x: 1340, endPoint y: 560, distance: 8.1
click at [1348, 560] on span "Xuất hóa đơn" at bounding box center [1367, 562] width 69 height 18
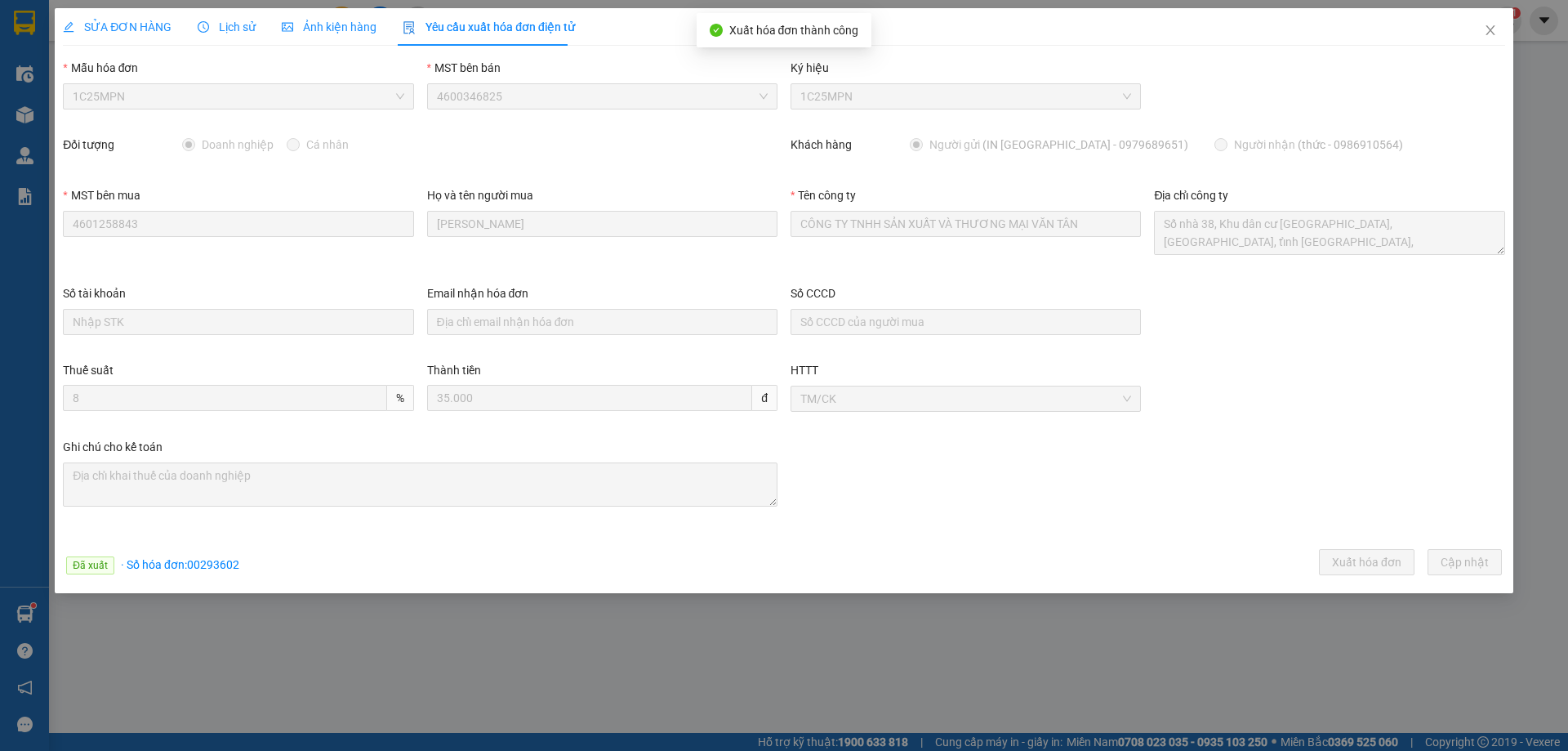
click at [226, 566] on span "· Số hóa đơn: 00293602" at bounding box center [180, 564] width 118 height 13
copy span "00293602"
click at [1477, 27] on span "Close" at bounding box center [1490, 30] width 46 height 46
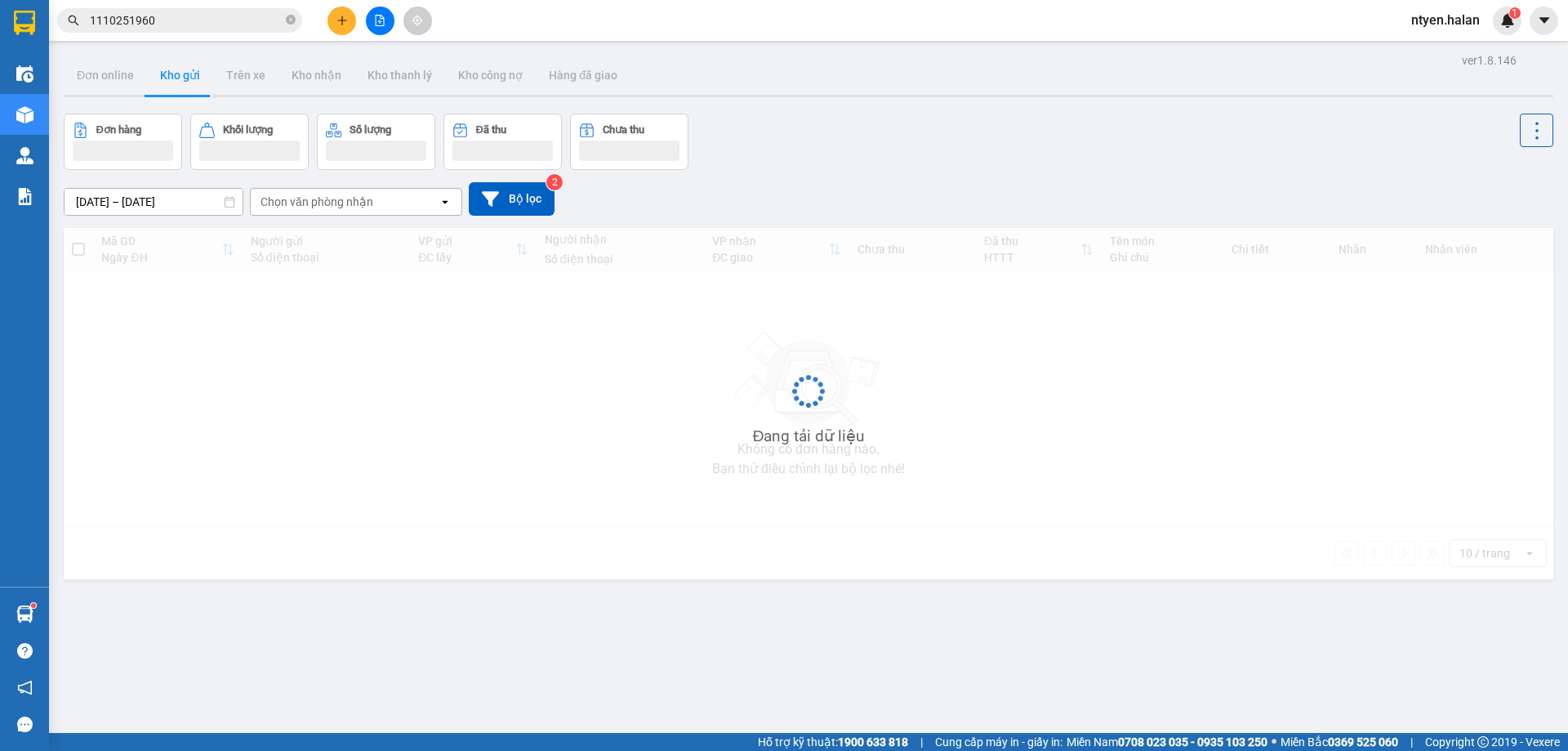
drag, startPoint x: 1480, startPoint y: 29, endPoint x: 1469, endPoint y: 29, distance: 11.0
click at [1482, 29] on span "ntyen.halan" at bounding box center [1445, 20] width 95 height 21
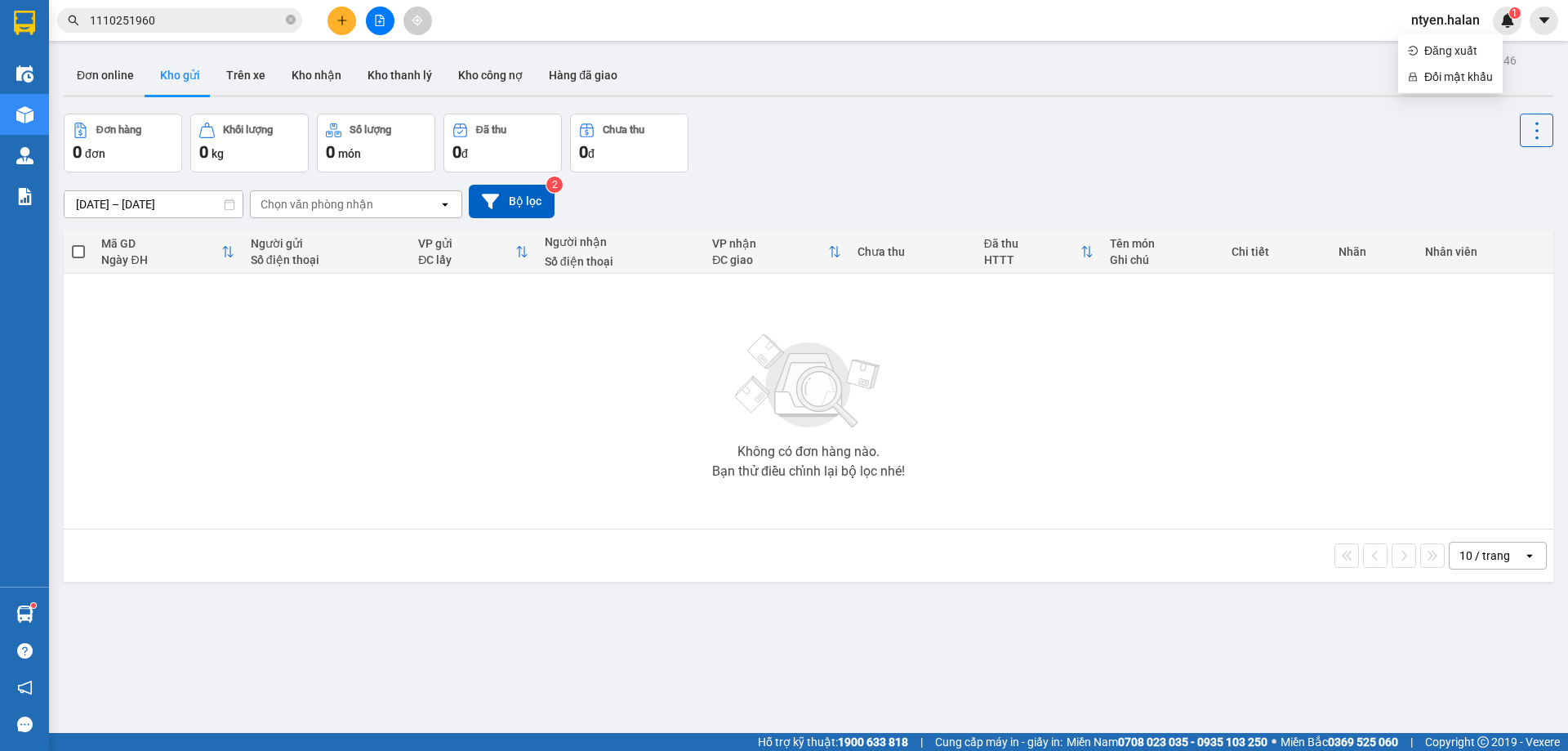
click at [197, 23] on input "1110251960" at bounding box center [187, 20] width 193 height 18
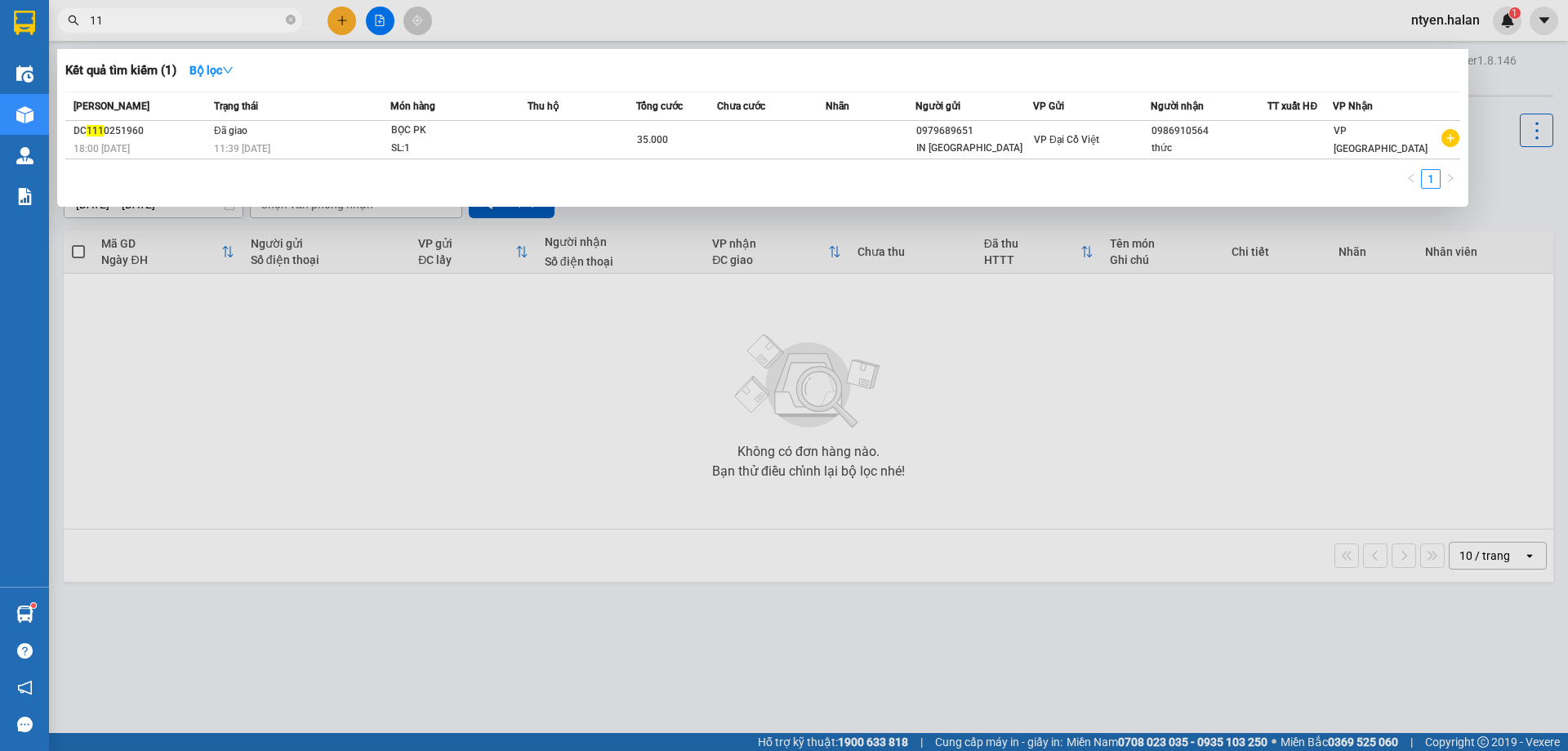
type input "1"
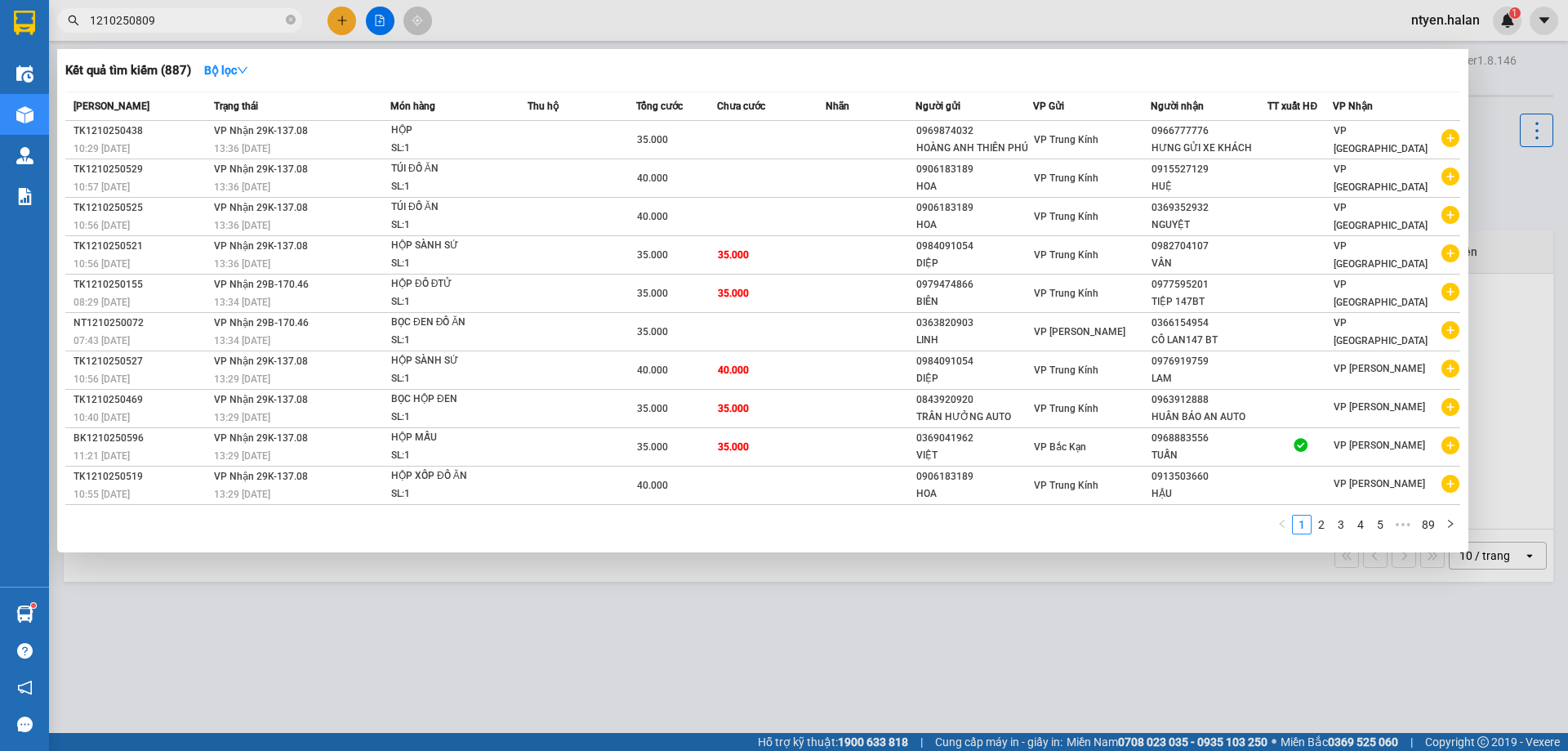
type input "1210250809"
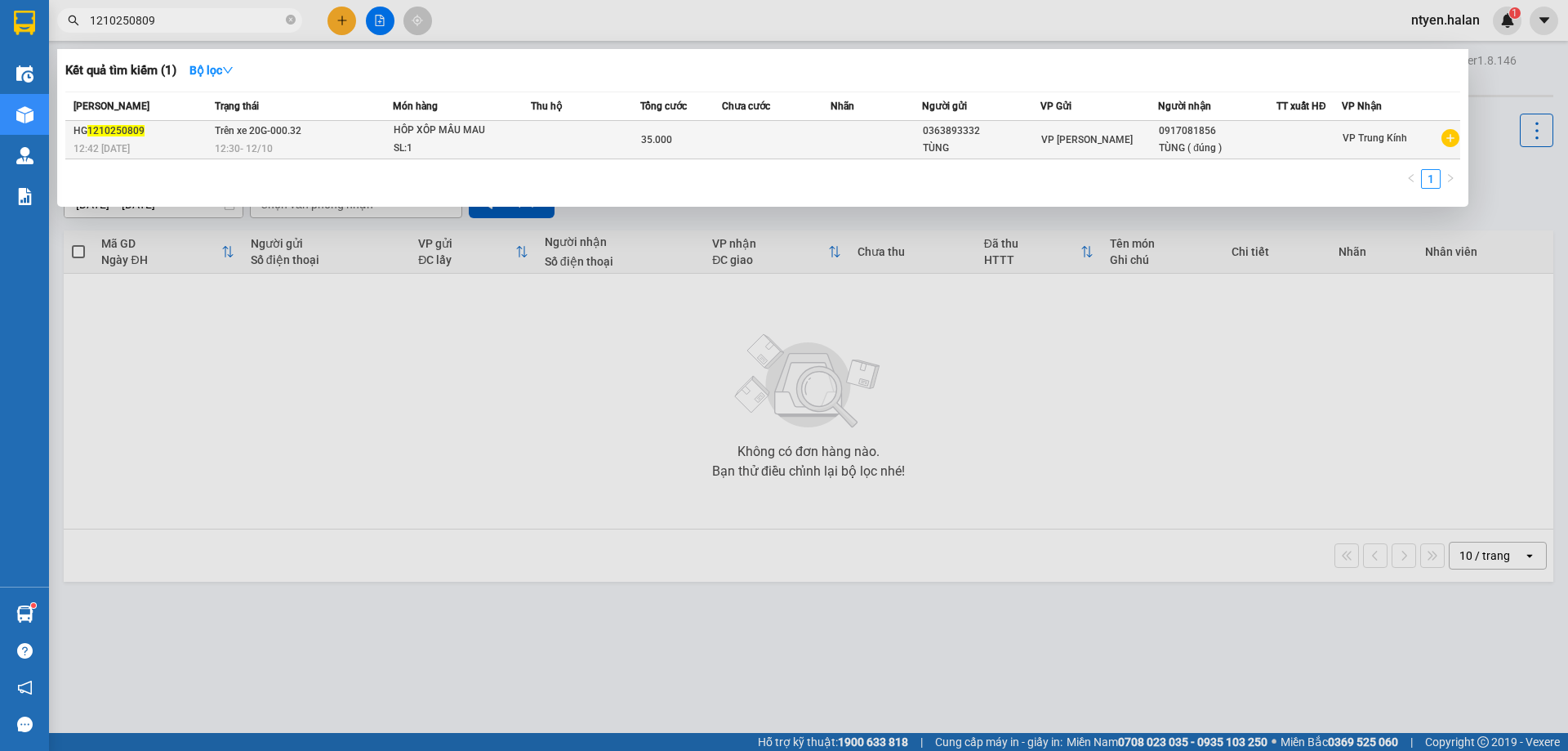
click at [318, 128] on td "Trên xe 20G-000.32 12:30 [DATE]" at bounding box center [302, 140] width 182 height 38
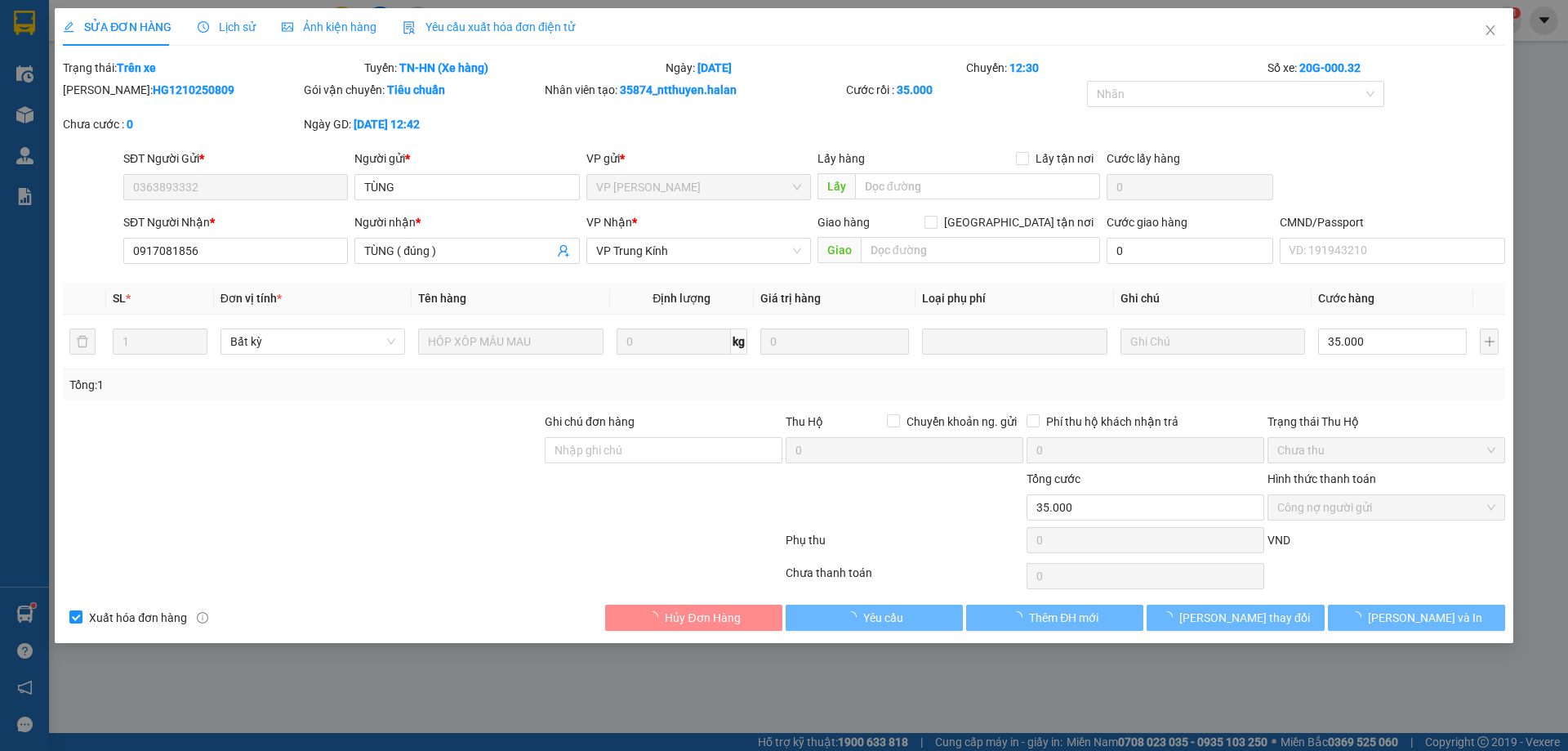
type input "0363893332"
type input "TÙNG"
type input "0917081856"
type input "TÙNG ( đúng )"
type input "0"
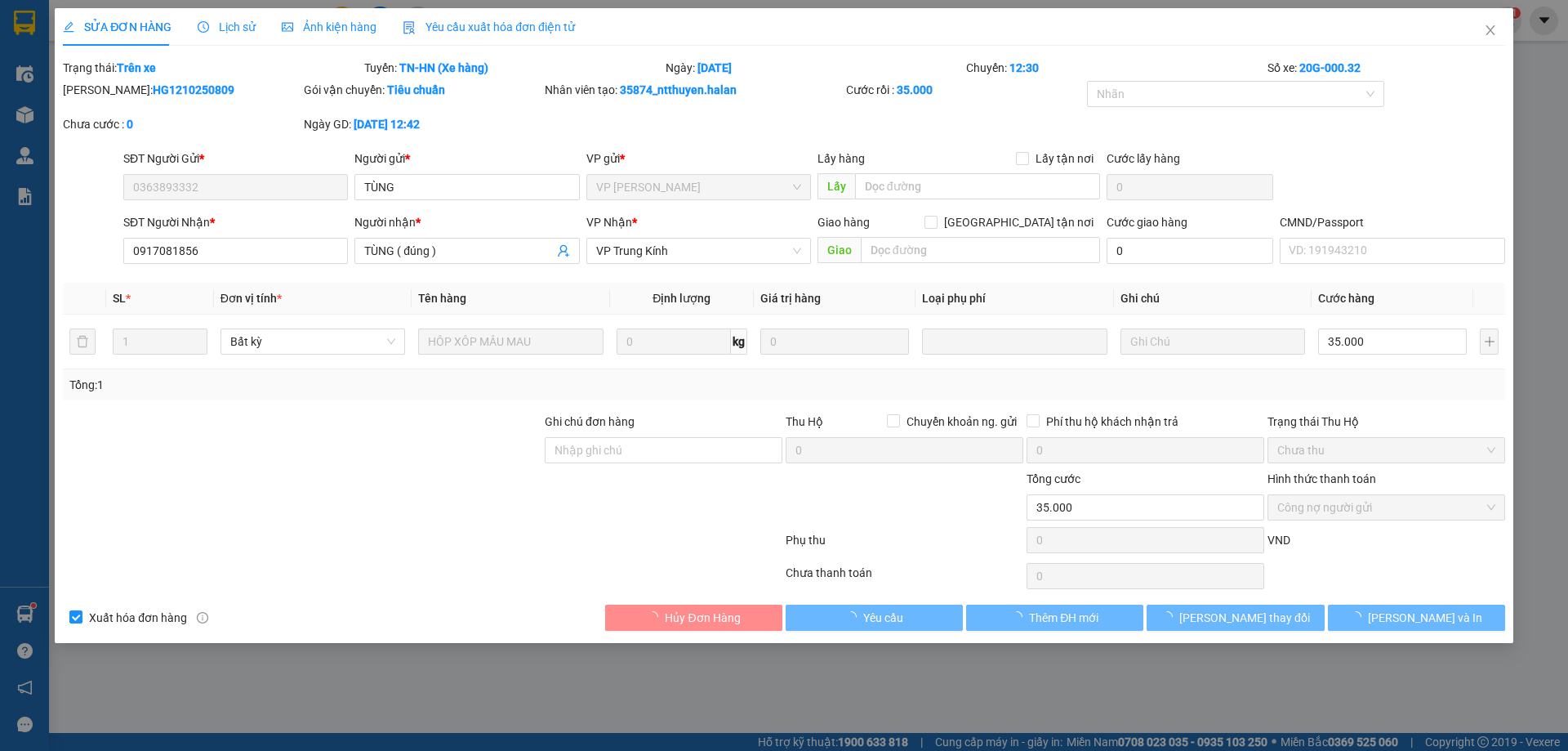
type input "35.000"
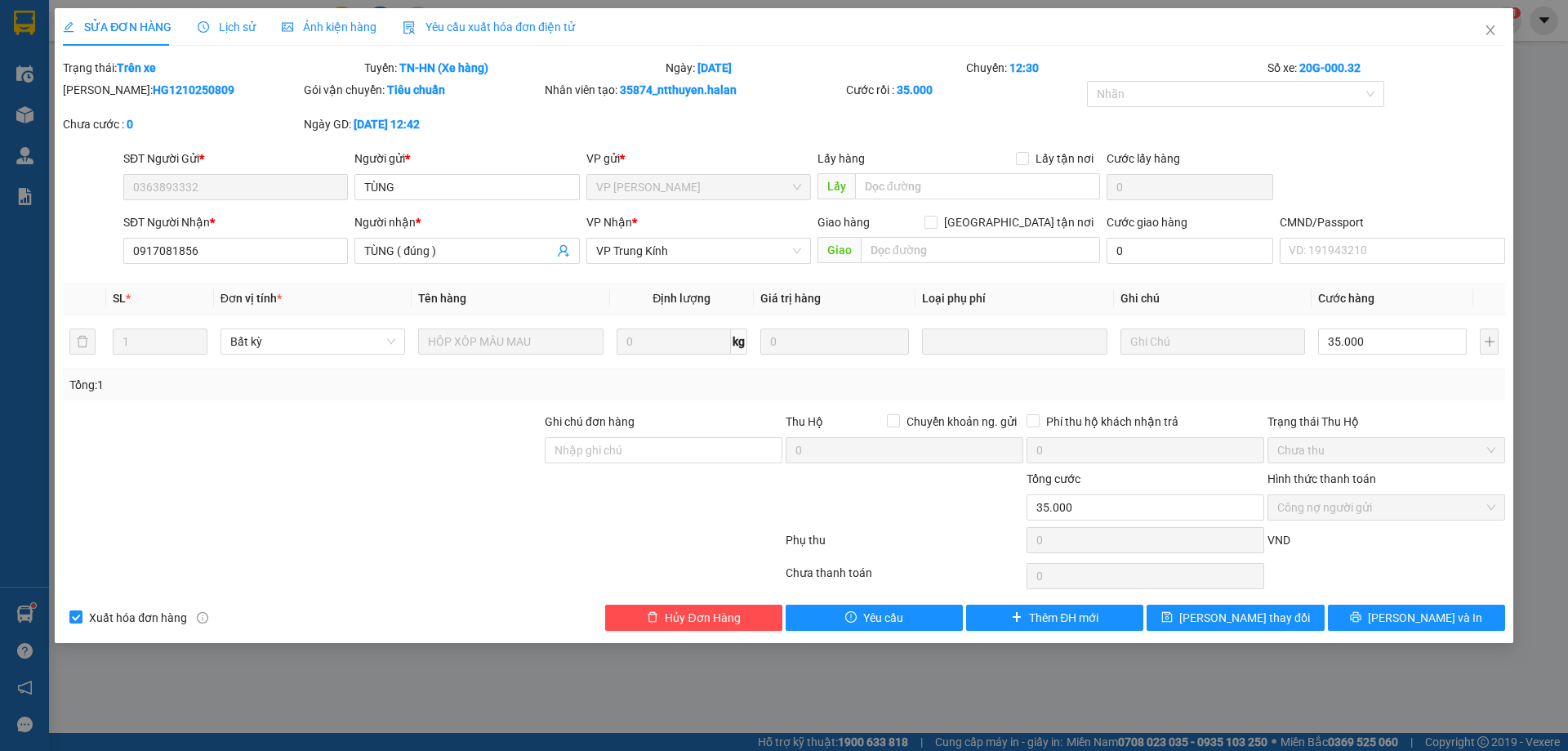
drag, startPoint x: 520, startPoint y: 21, endPoint x: 7, endPoint y: 99, distance: 518.9
click at [520, 21] on span "Yêu cầu xuất hóa đơn điện tử" at bounding box center [489, 27] width 173 height 13
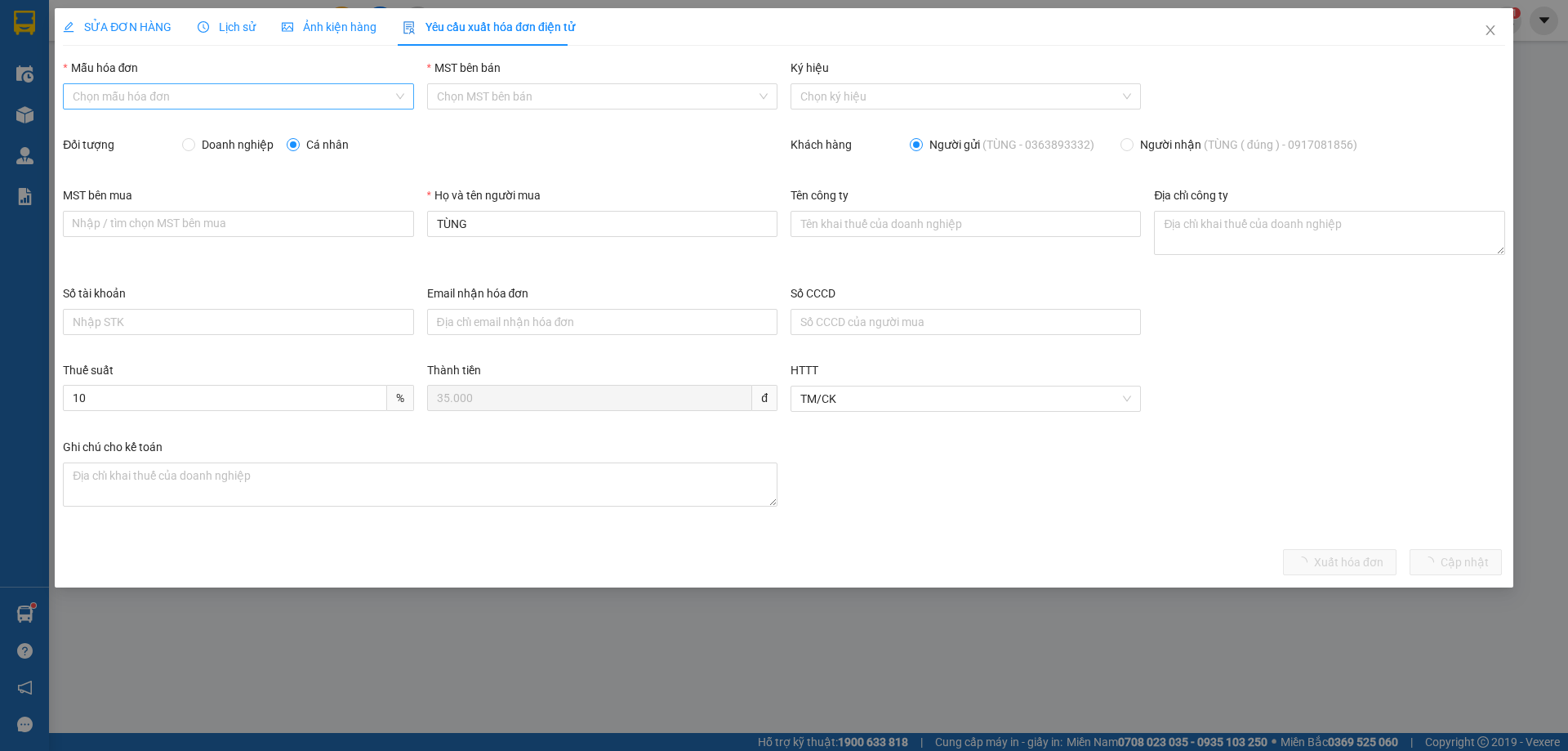
drag, startPoint x: 102, startPoint y: 96, endPoint x: 104, endPoint y: 107, distance: 11.2
click at [103, 96] on input "Mẫu hóa đơn" at bounding box center [233, 96] width 319 height 24
click at [108, 128] on div "1C25MPN" at bounding box center [238, 128] width 331 height 18
type input "8"
click at [184, 142] on input "Doanh nghiệp" at bounding box center [187, 143] width 11 height 11
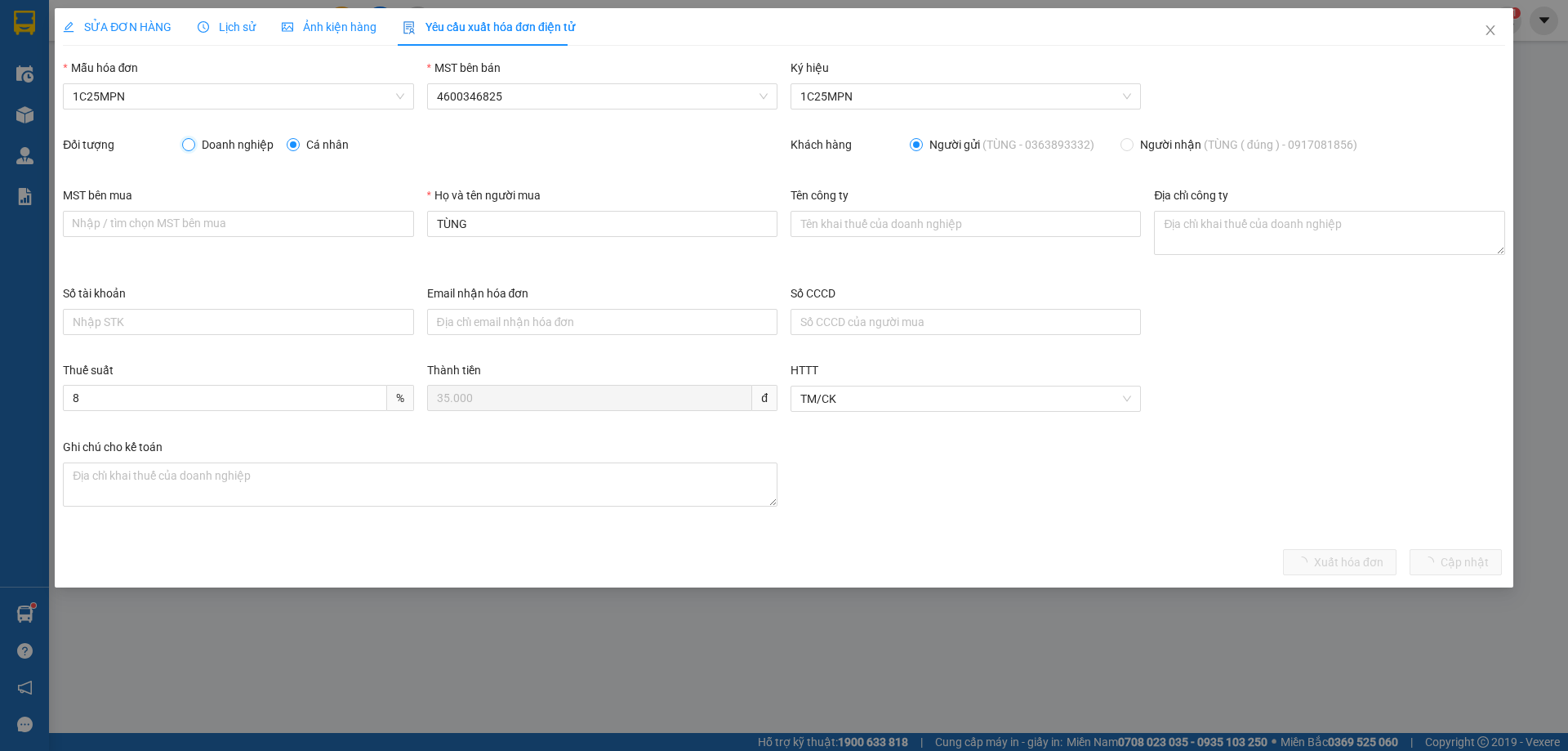
radio input "true"
radio input "false"
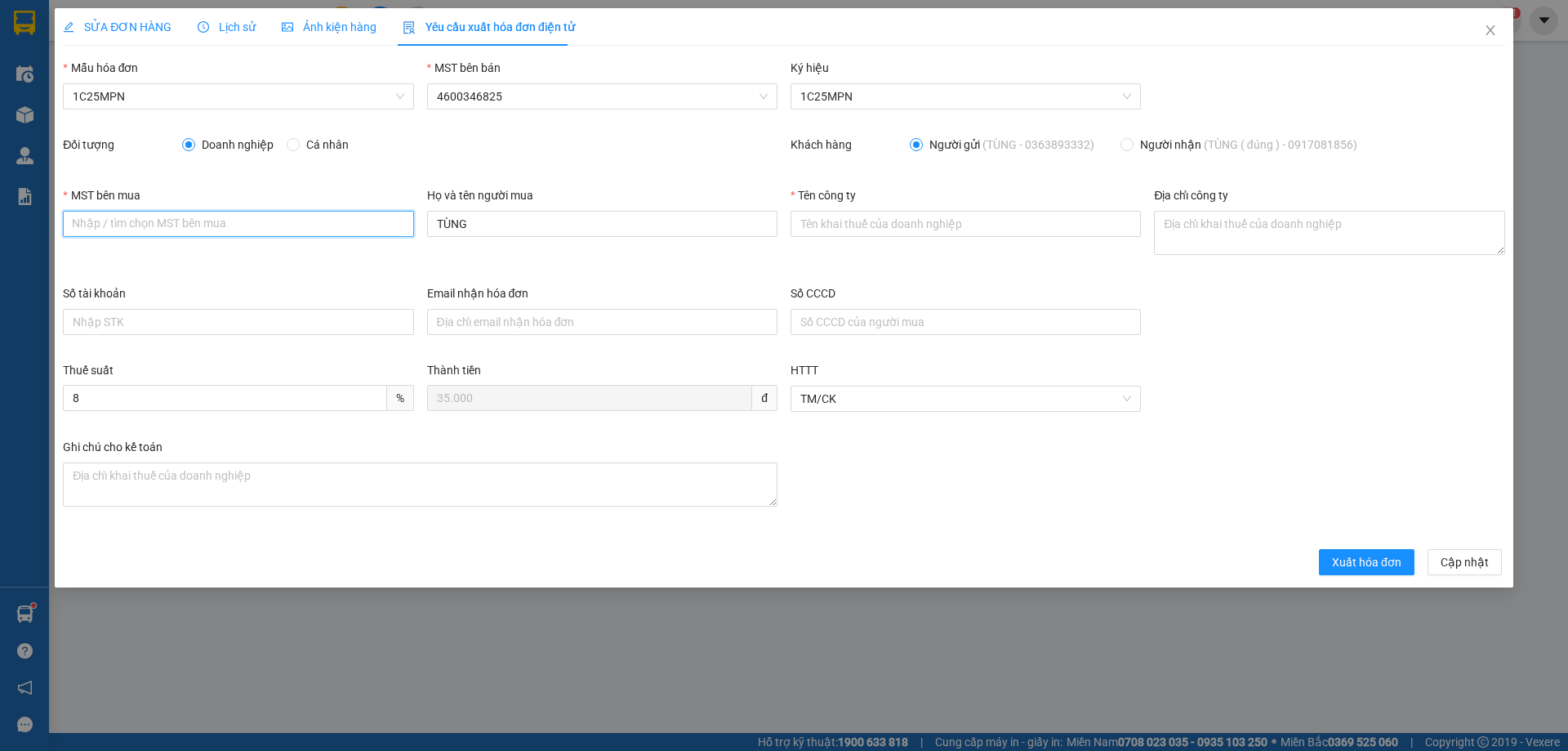
click at [302, 221] on input "MST bên mua" at bounding box center [238, 224] width 351 height 26
paste input "0101234974"
type input "0101234974"
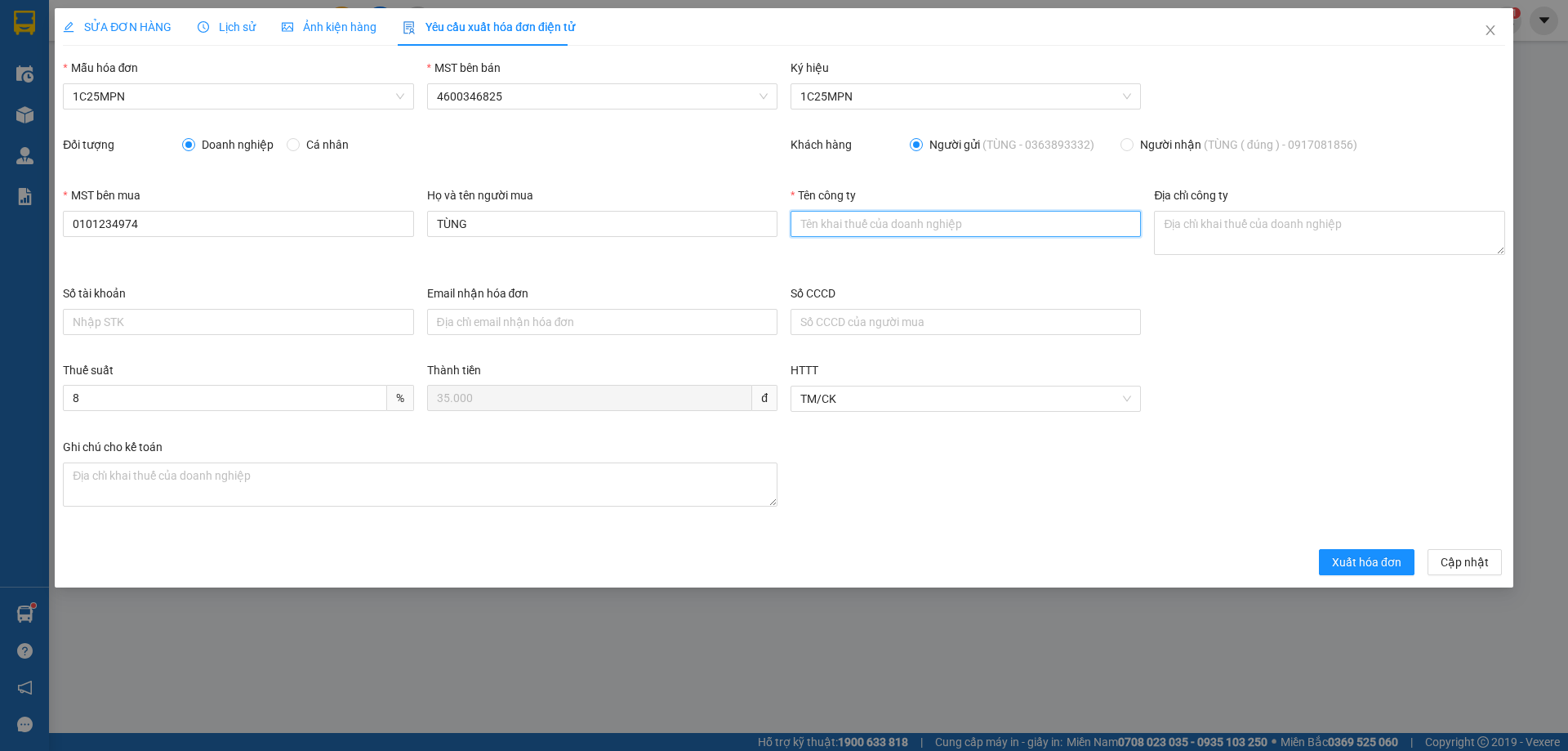
click at [818, 227] on input "Tên công ty" at bounding box center [966, 224] width 351 height 26
paste input "CÔNG TY TNHH MEDLATEC [GEOGRAPHIC_DATA]"
type input "CÔNG TY TNHH MEDLATEC [GEOGRAPHIC_DATA]"
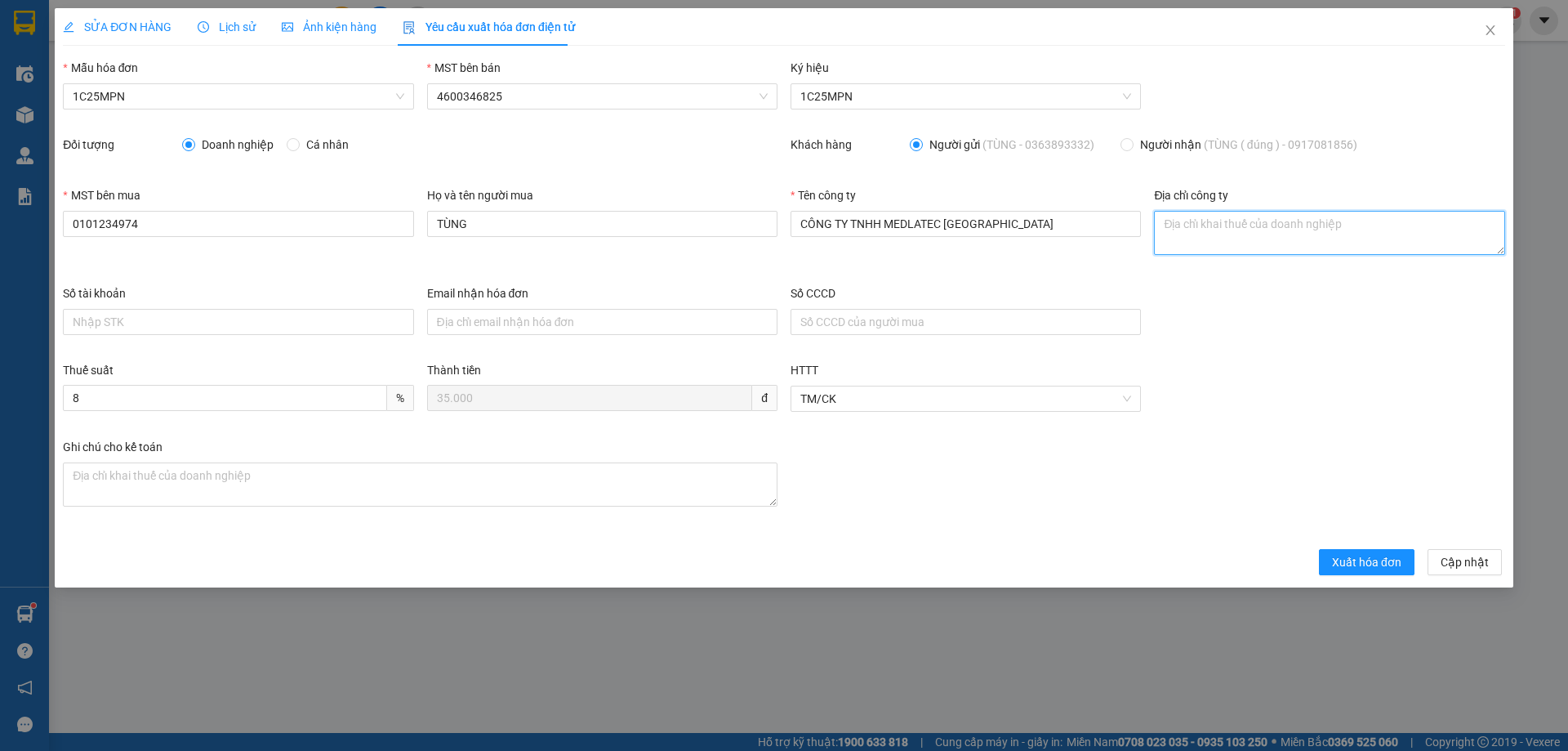
click at [1164, 227] on textarea "Địa chỉ công ty" at bounding box center [1329, 233] width 351 height 44
paste textarea "Số 42 - 44, [GEOGRAPHIC_DATA], [GEOGRAPHIC_DATA], [GEOGRAPHIC_DATA], [GEOGRAPHI…"
type textarea "Số 42 - 44, [GEOGRAPHIC_DATA], [GEOGRAPHIC_DATA], [GEOGRAPHIC_DATA], [GEOGRAPHI…"
drag, startPoint x: 126, startPoint y: 19, endPoint x: 298, endPoint y: 36, distance: 172.8
click at [128, 21] on span "SỬA ĐƠN HÀNG" at bounding box center [116, 27] width 108 height 13
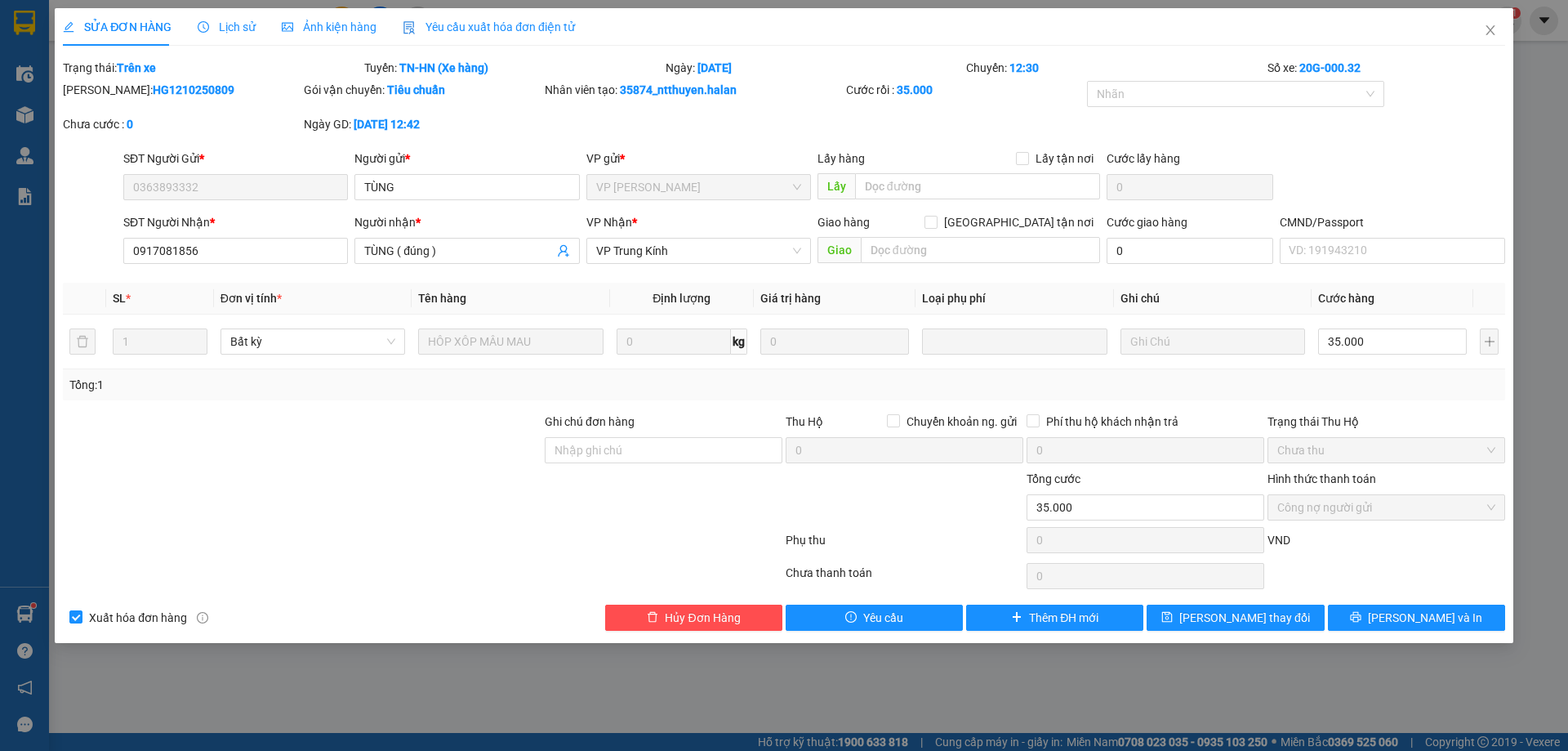
drag, startPoint x: 495, startPoint y: 30, endPoint x: 422, endPoint y: 42, distance: 74.0
click at [494, 30] on span "Yêu cầu xuất hóa đơn điện tử" at bounding box center [489, 27] width 173 height 13
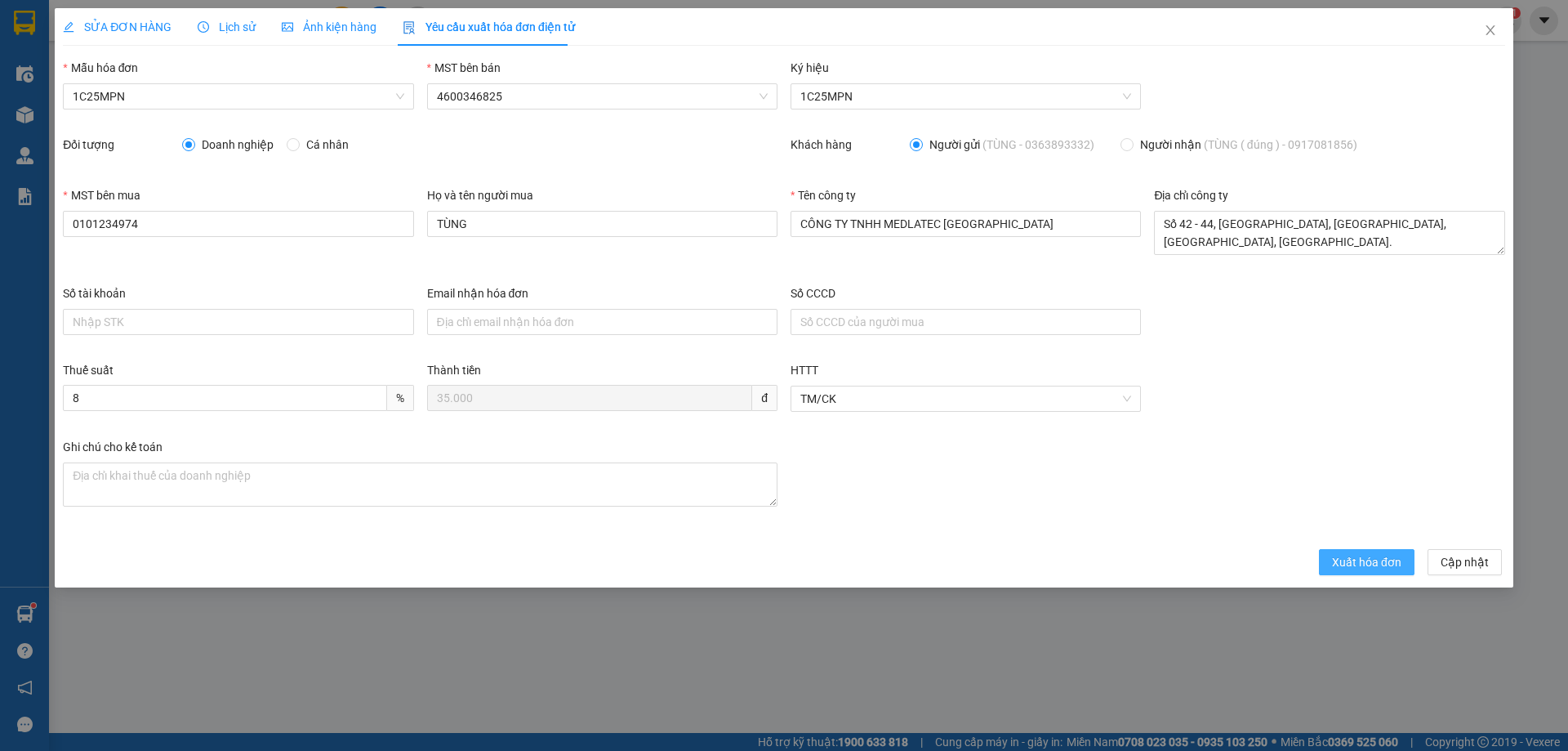
click at [1376, 565] on span "Xuất hóa đơn" at bounding box center [1367, 562] width 69 height 18
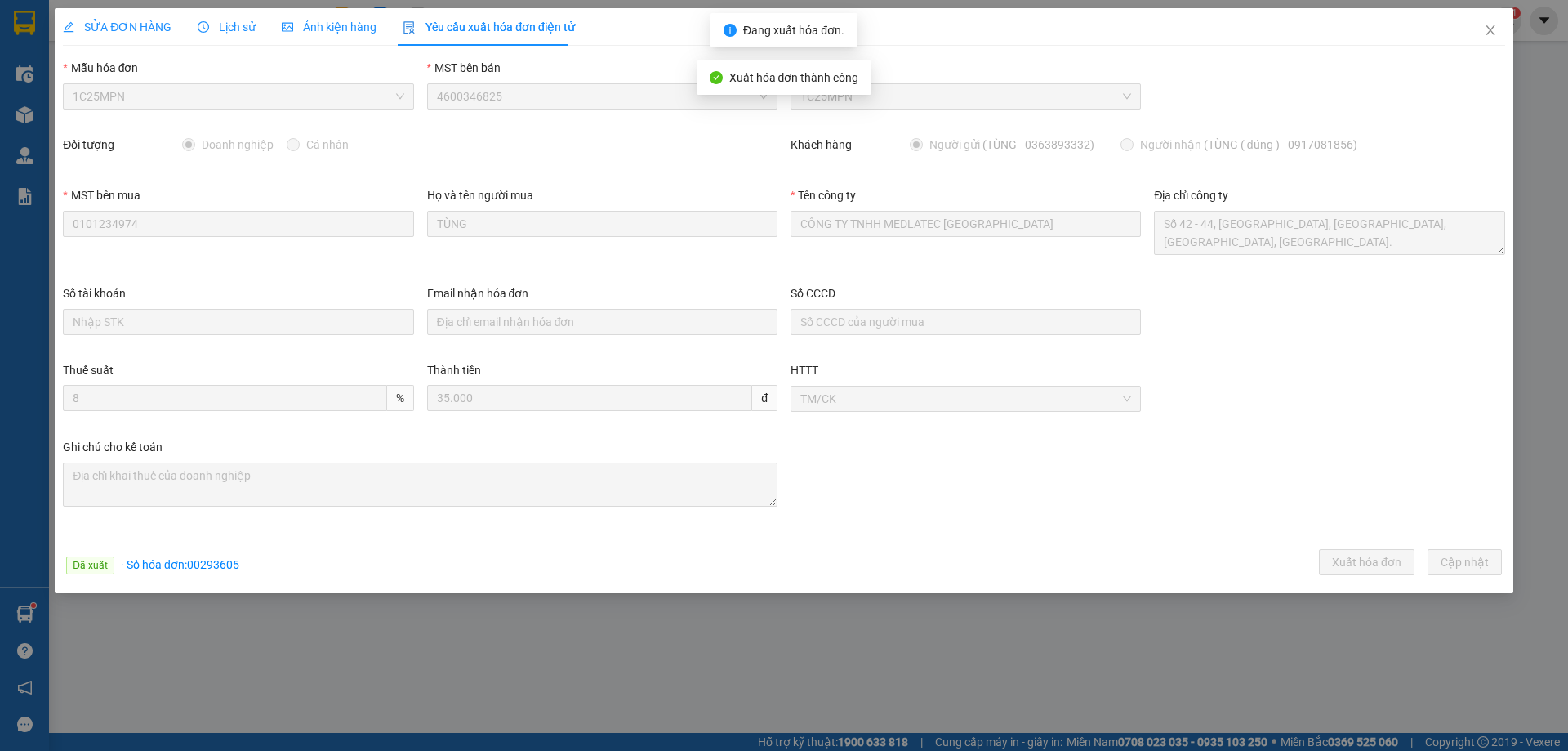
click at [206, 570] on span "· Số hóa đơn: 00293605" at bounding box center [180, 564] width 118 height 13
copy span "00293605"
